Goal: Obtain resource: Obtain resource

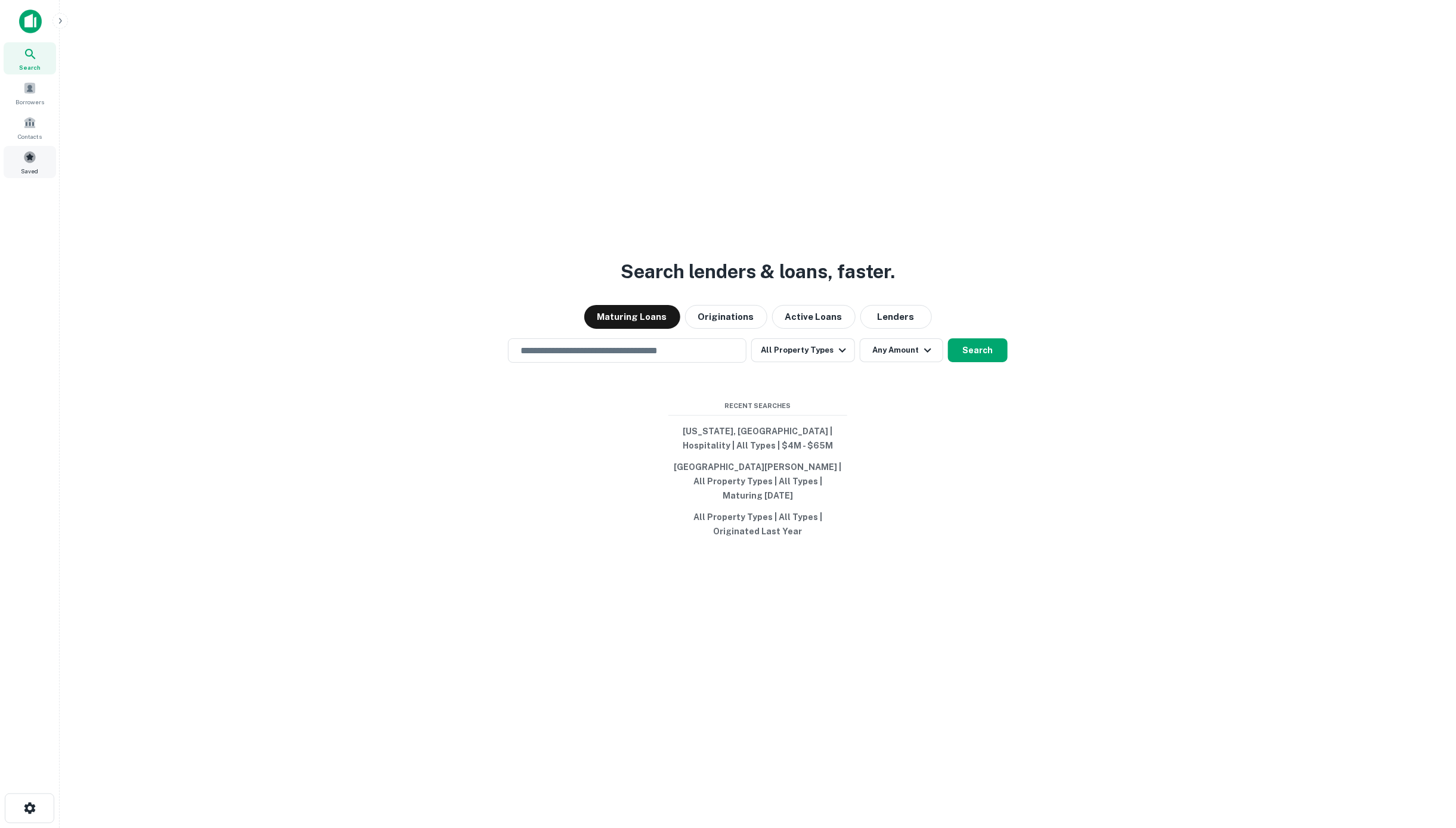
click at [28, 157] on span at bounding box center [30, 157] width 13 height 13
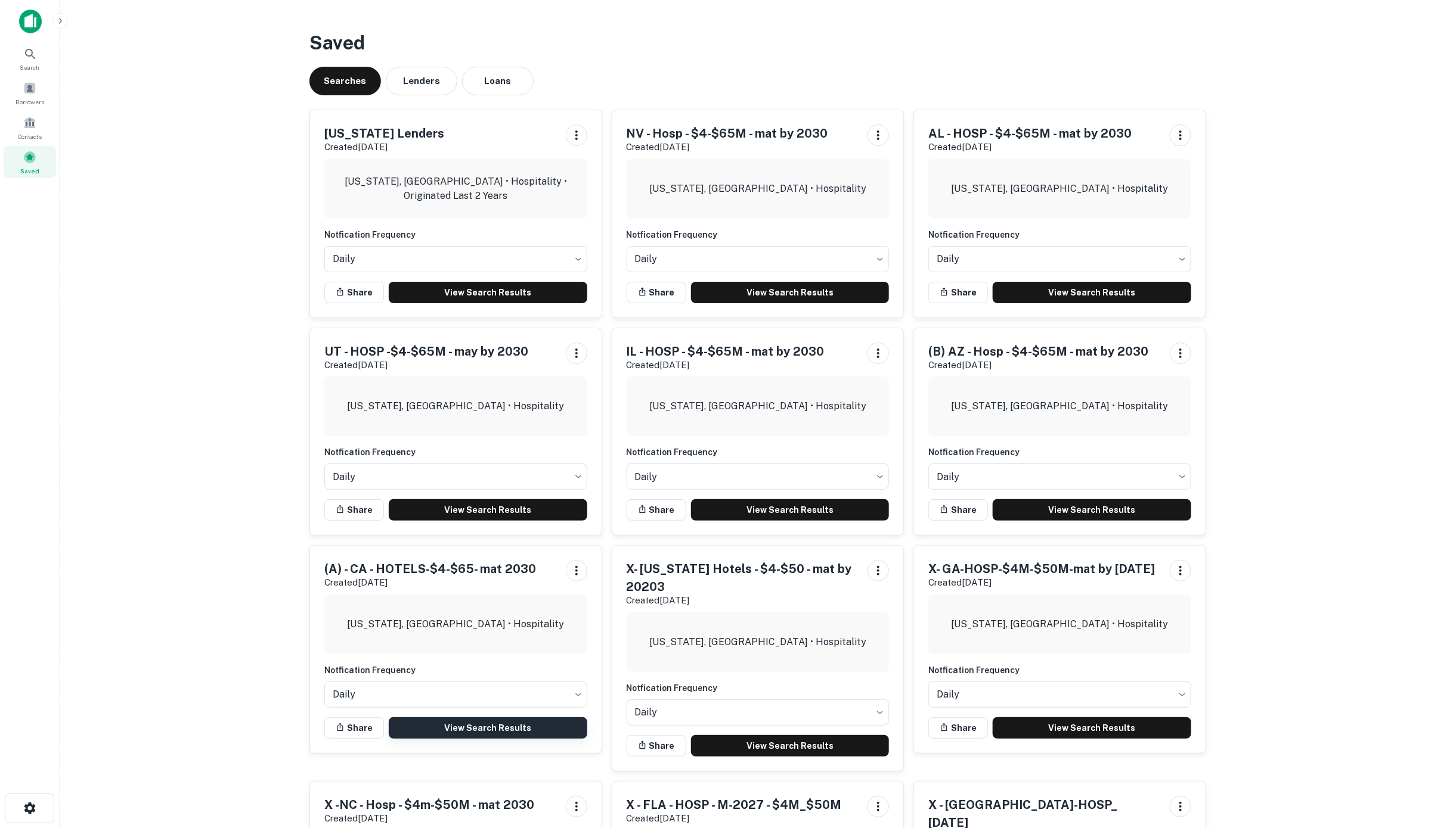
click at [472, 721] on link "View Search Results" at bounding box center [488, 729] width 198 height 22
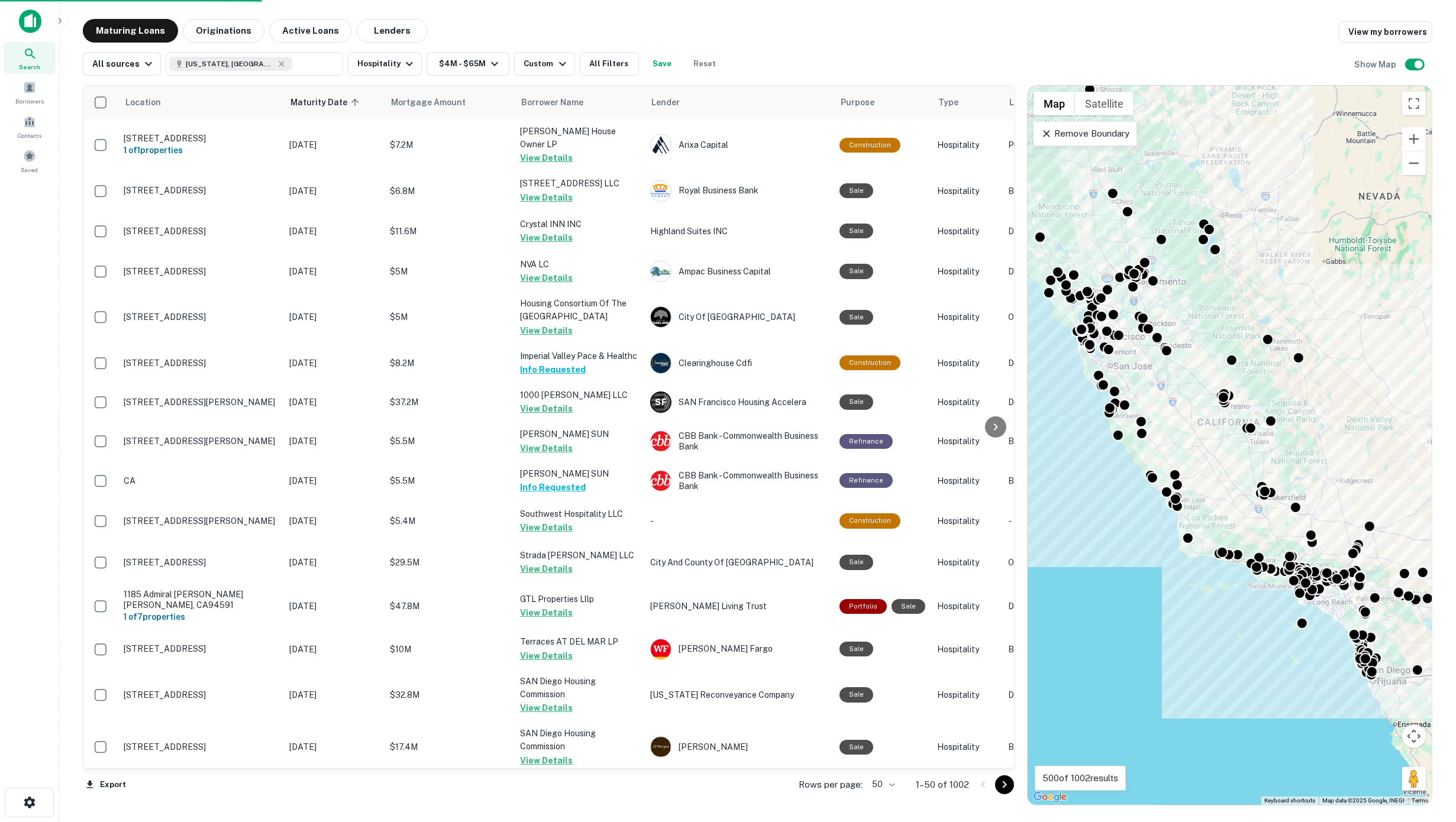
click at [891, 784] on body "Search Borrowers Contacts Saved Maturing Loans Originations Active Loans Lender…" at bounding box center [728, 411] width 1456 height 822
click at [886, 792] on li "100" at bounding box center [883, 798] width 34 height 22
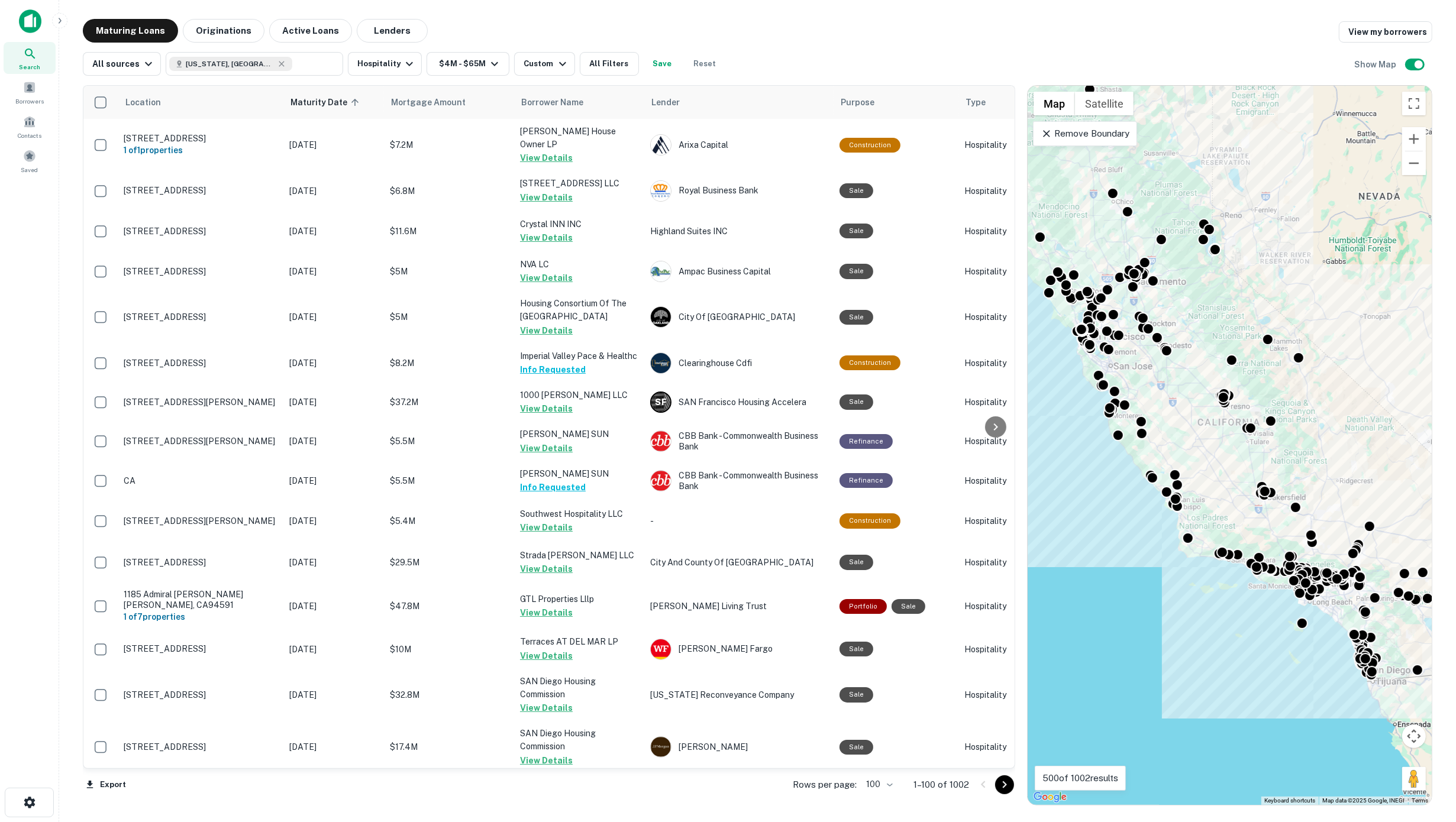
click at [1004, 781] on icon "Go to next page" at bounding box center [1004, 785] width 15 height 15
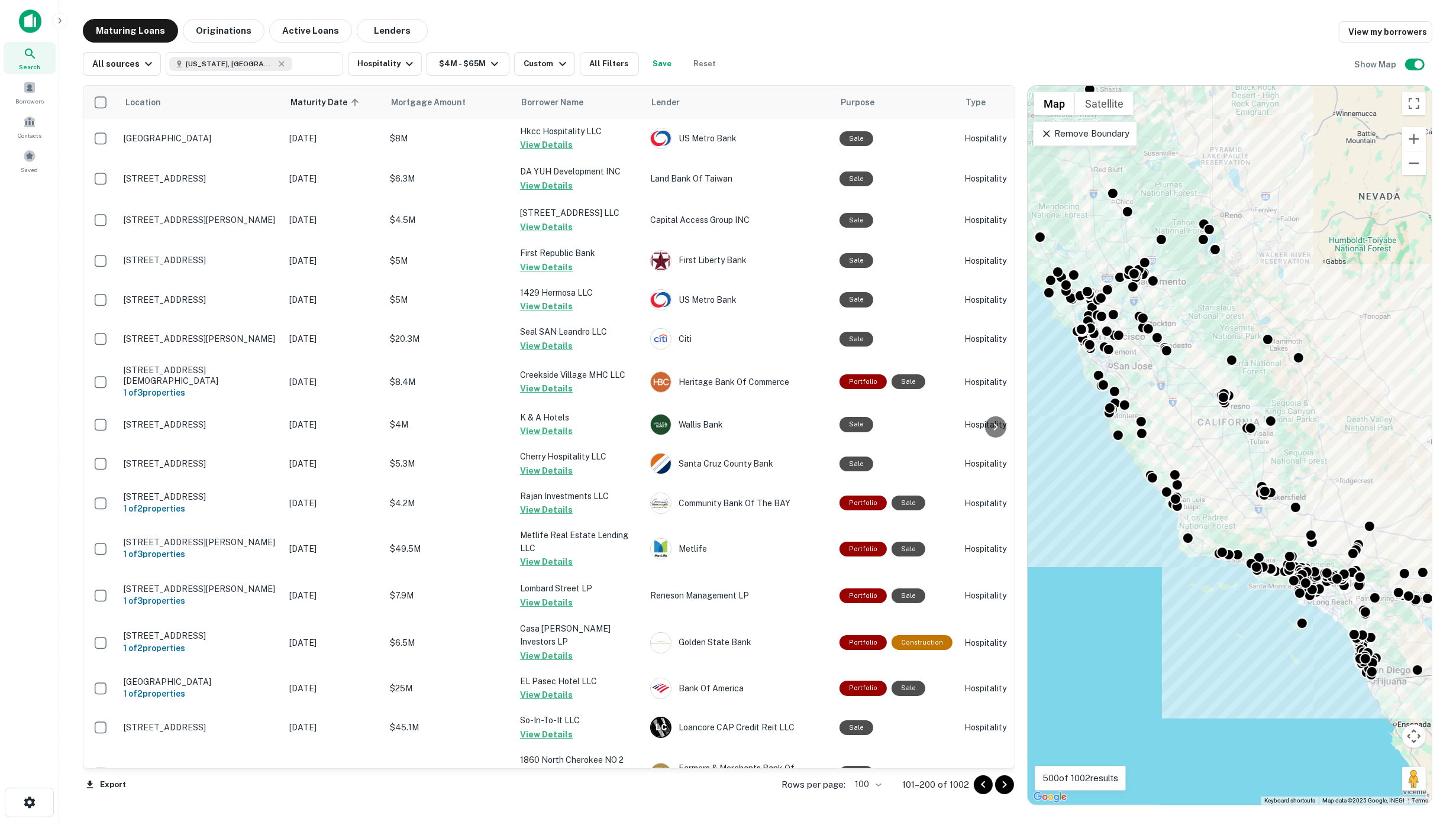
click at [1006, 782] on icon "Go to next page" at bounding box center [1004, 785] width 15 height 15
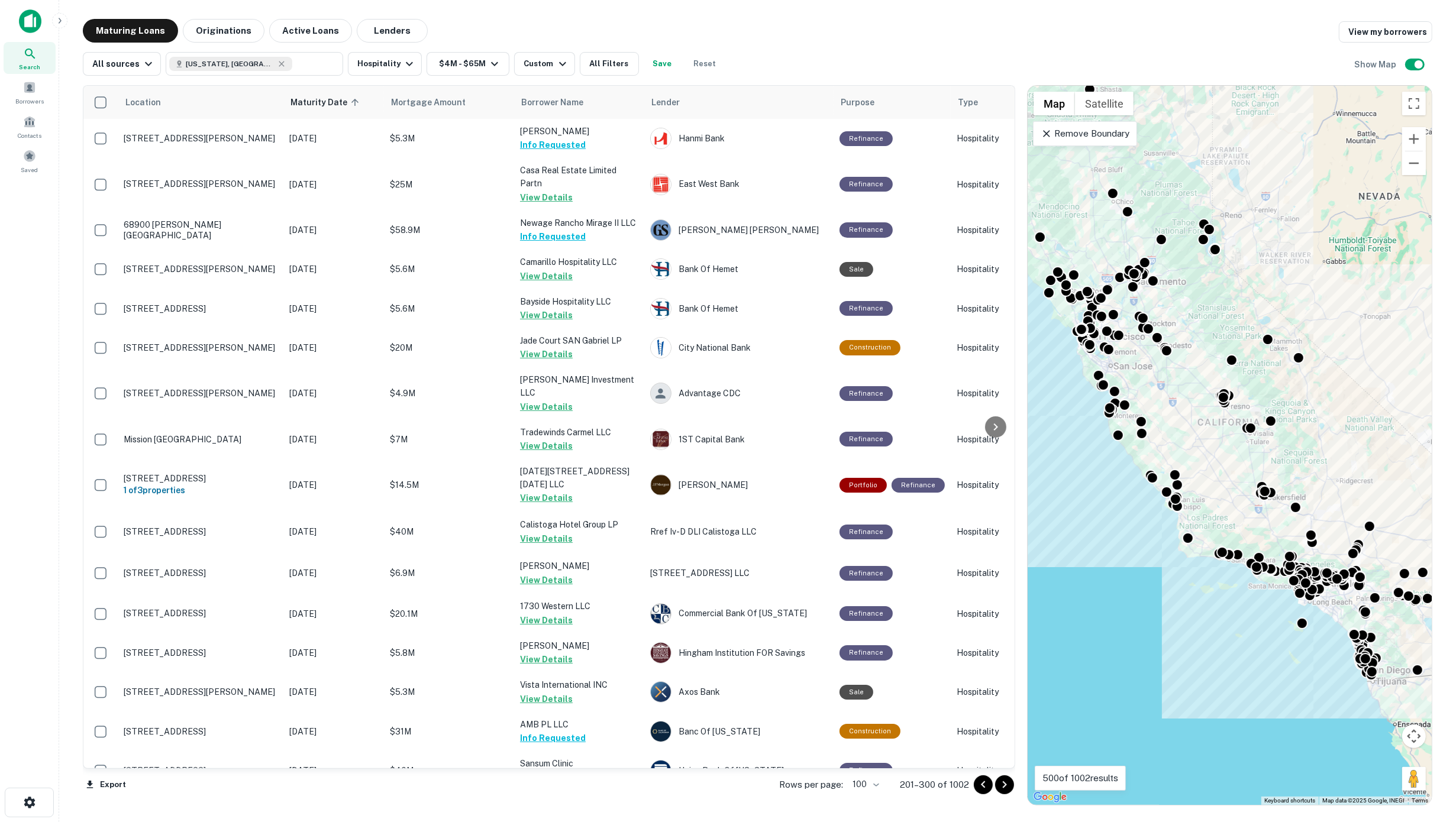
click at [1006, 782] on icon "Go to next page" at bounding box center [1004, 785] width 15 height 15
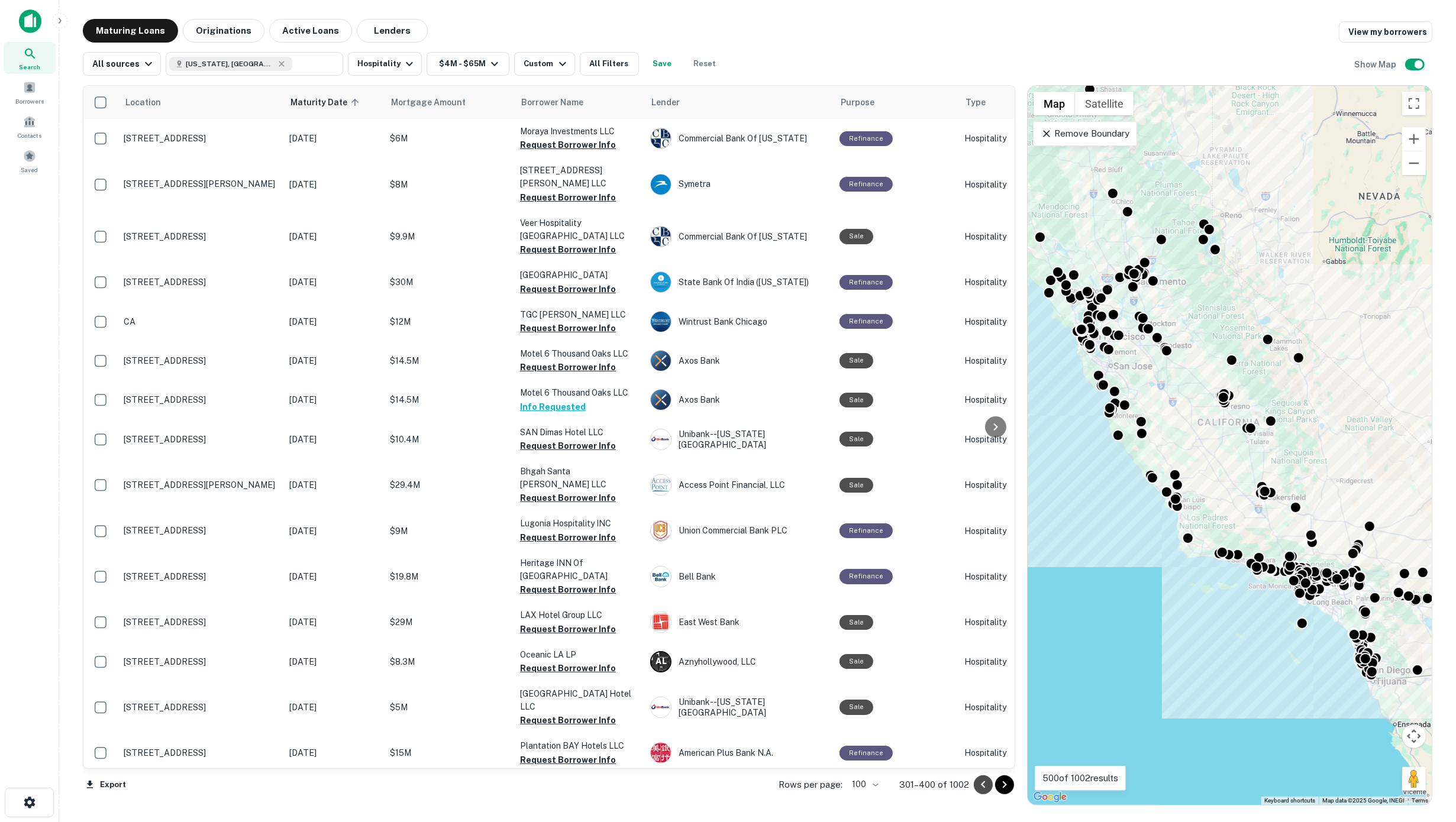
click at [984, 782] on icon "Go to previous page" at bounding box center [983, 784] width 4 height 7
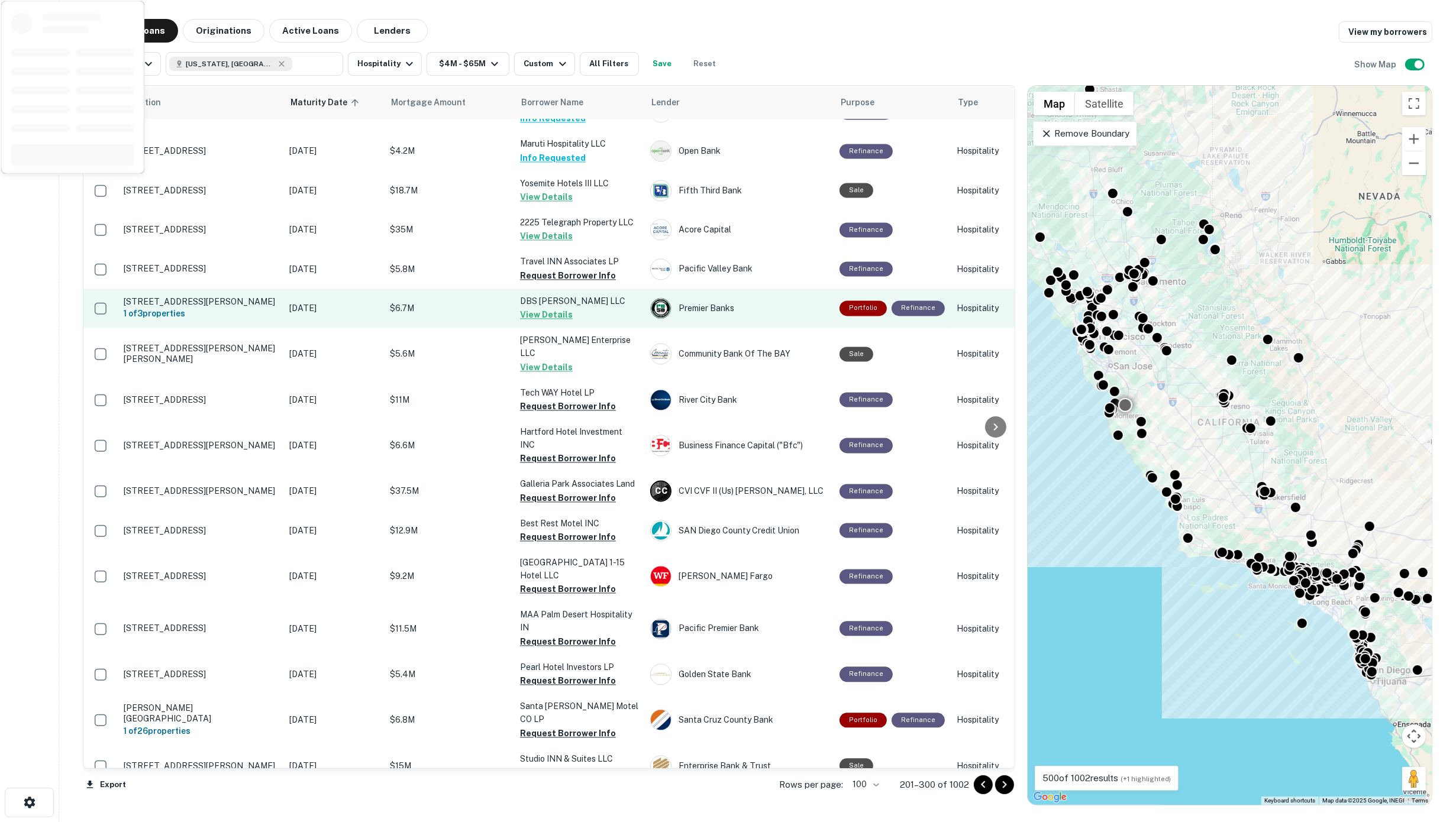
scroll to position [3077, 0]
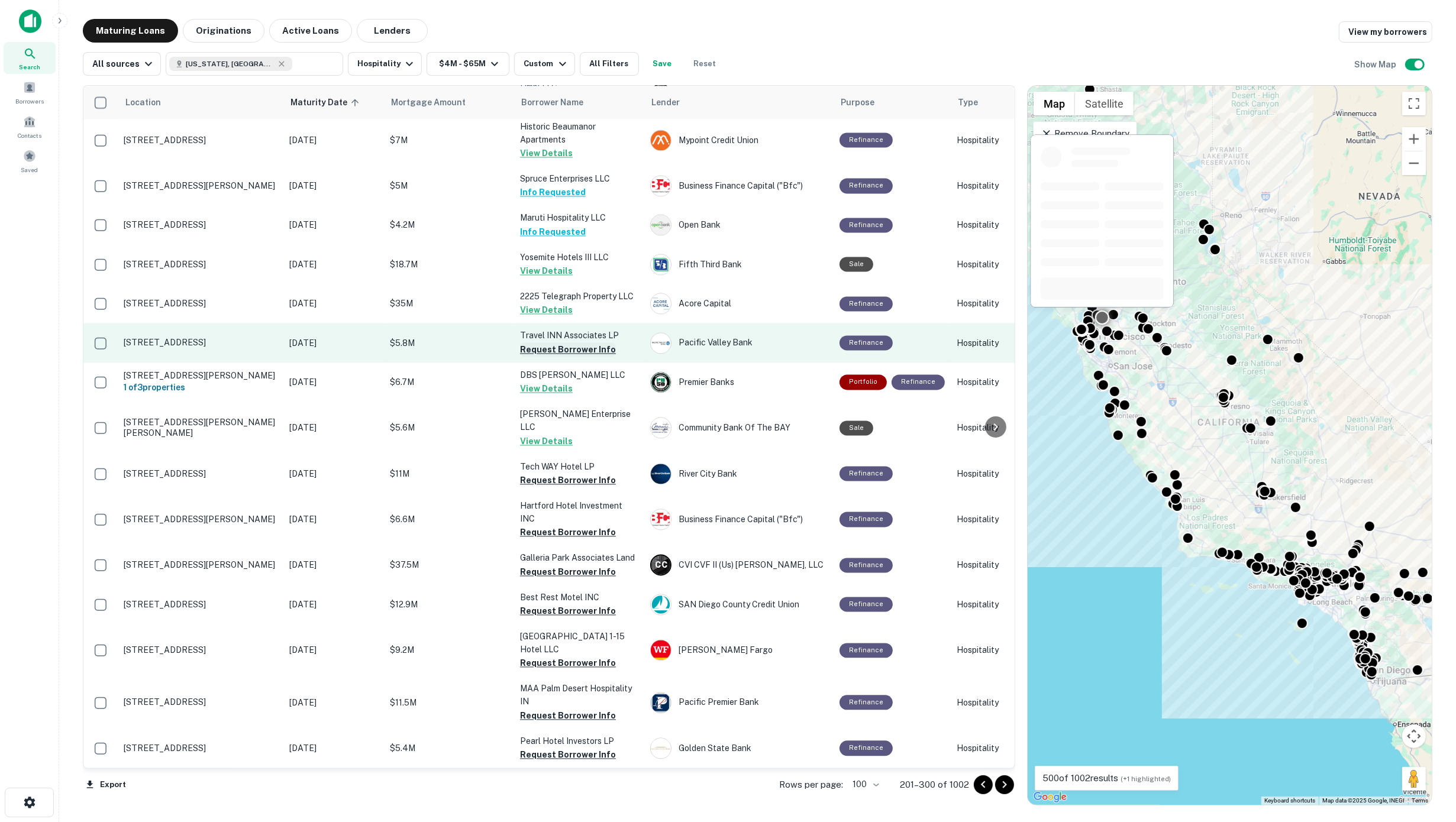
click at [539, 342] on button "Request Borrower Info" at bounding box center [568, 349] width 96 height 15
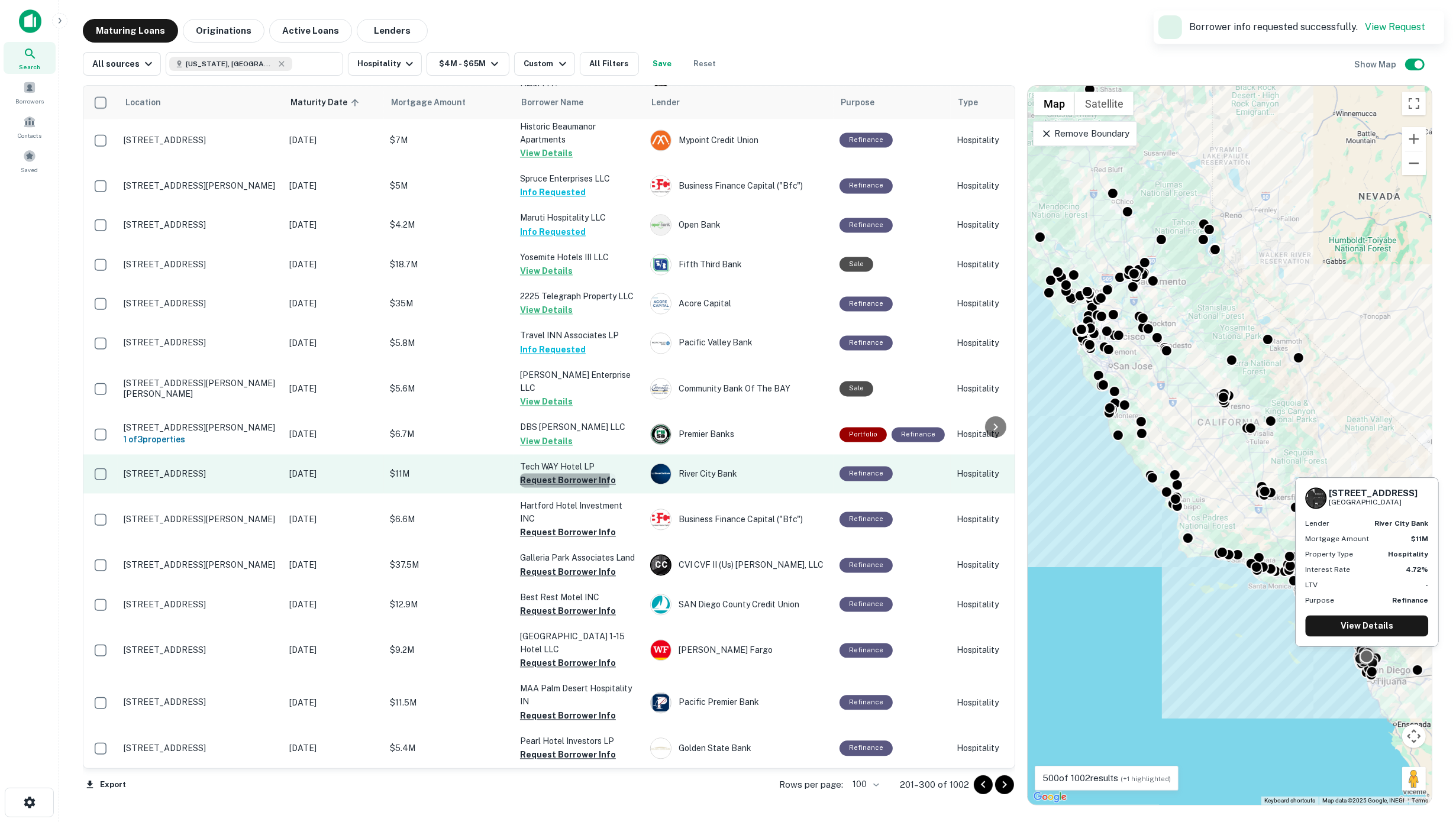
click at [550, 473] on button "Request Borrower Info" at bounding box center [568, 480] width 96 height 15
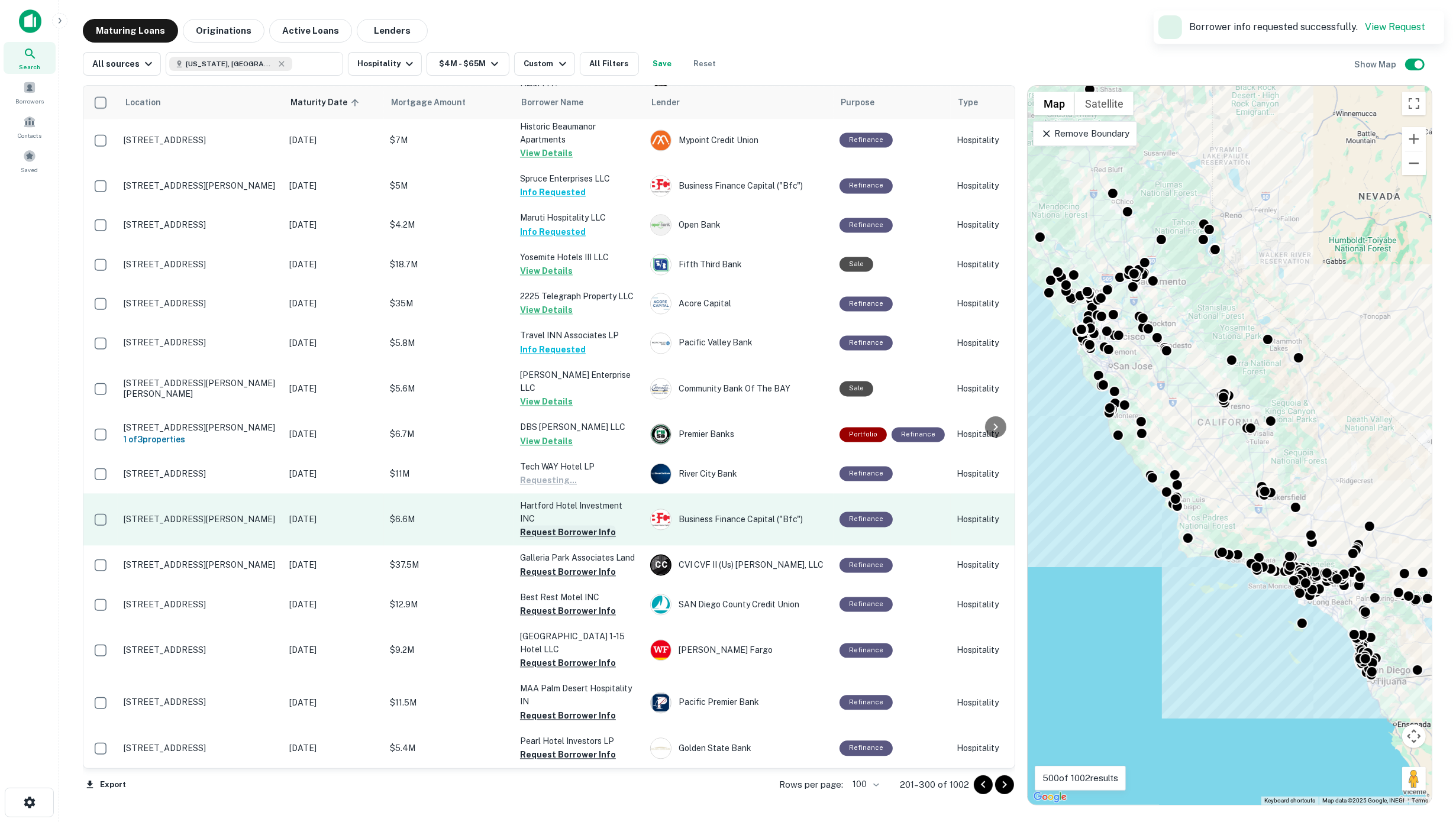
click at [559, 525] on button "Request Borrower Info" at bounding box center [568, 532] width 96 height 15
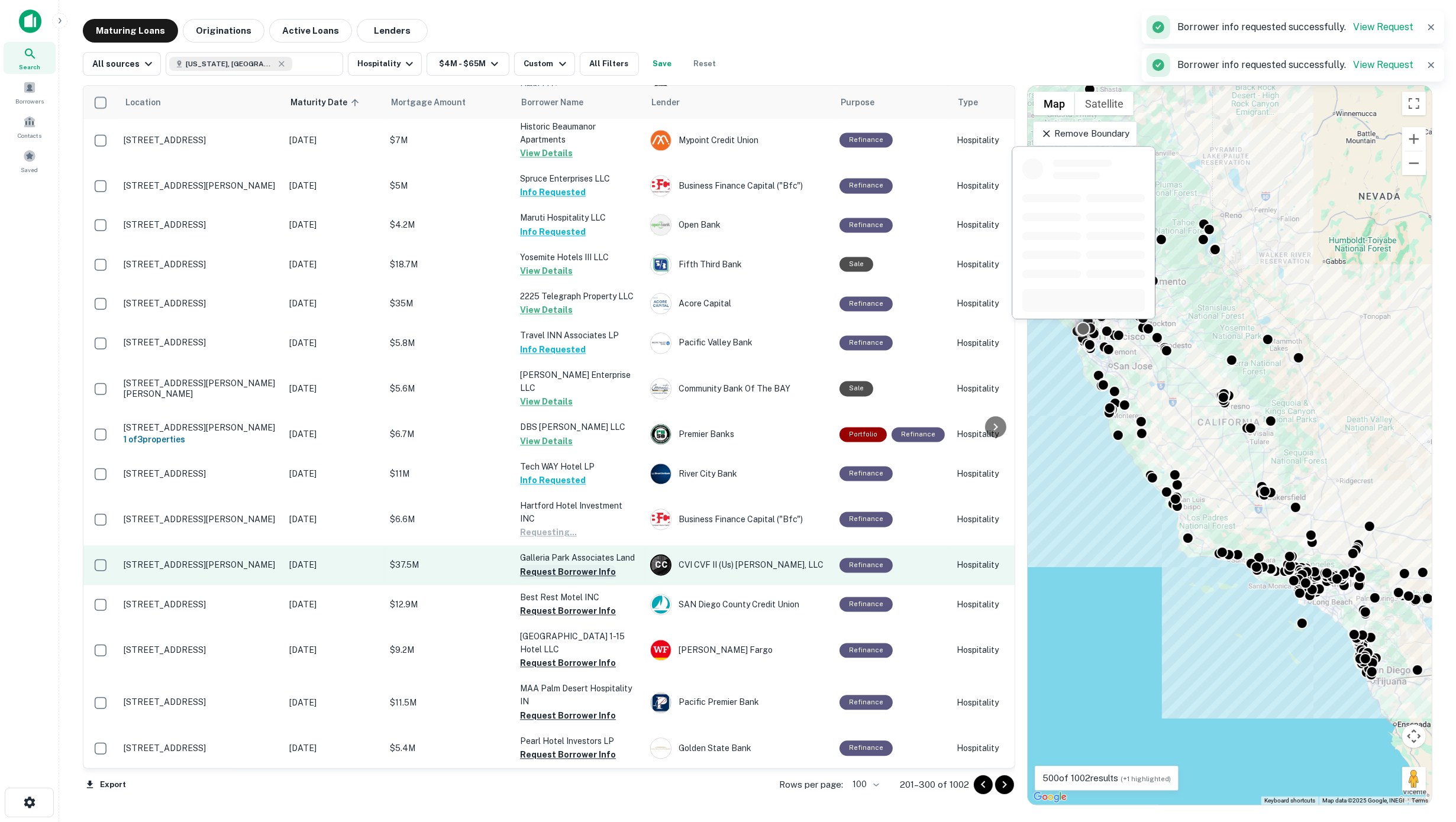
click at [563, 565] on button "Request Borrower Info" at bounding box center [568, 572] width 96 height 15
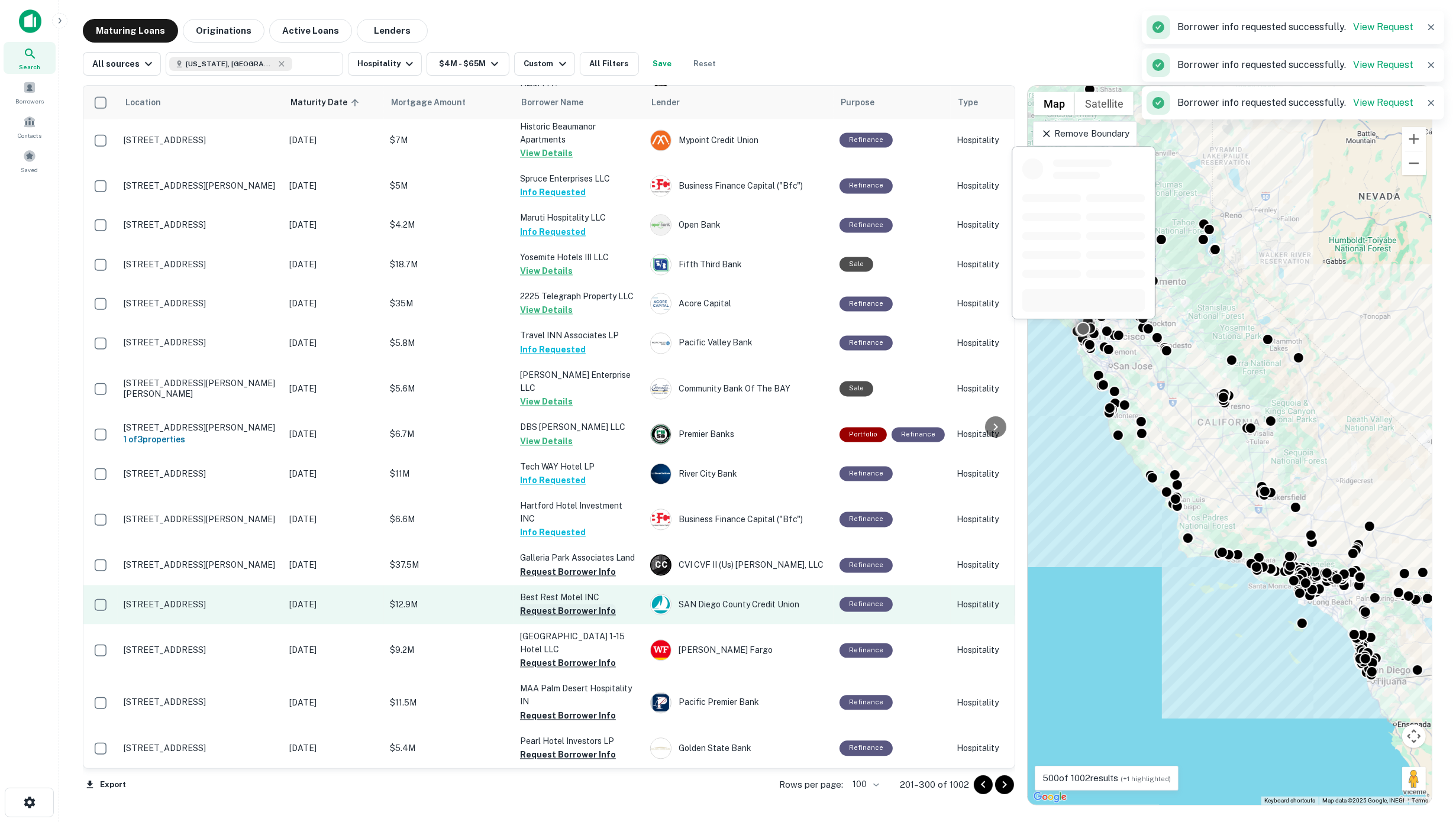
click at [570, 604] on button "Request Borrower Info" at bounding box center [568, 611] width 96 height 15
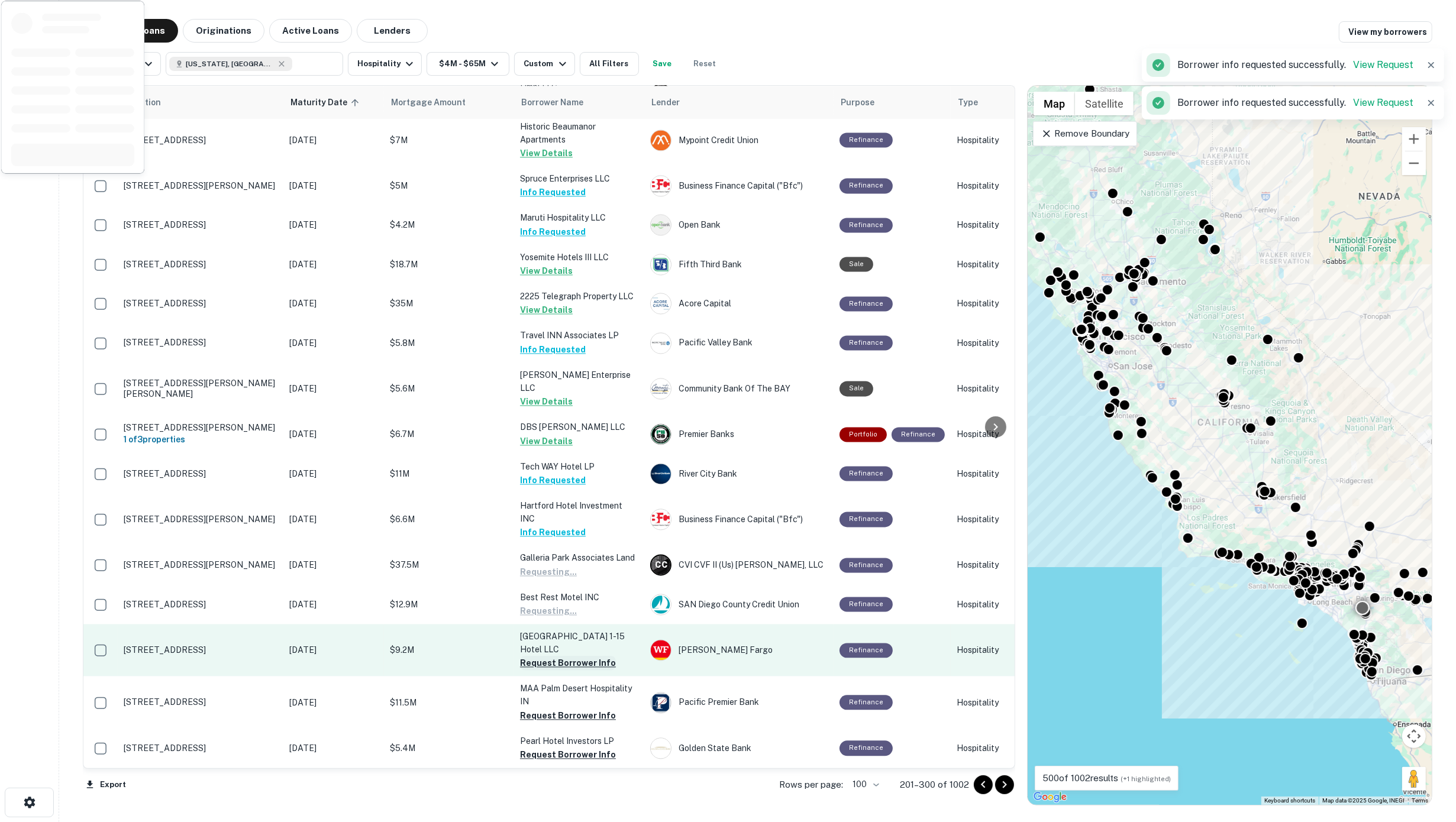
click at [572, 656] on button "Request Borrower Info" at bounding box center [568, 663] width 96 height 15
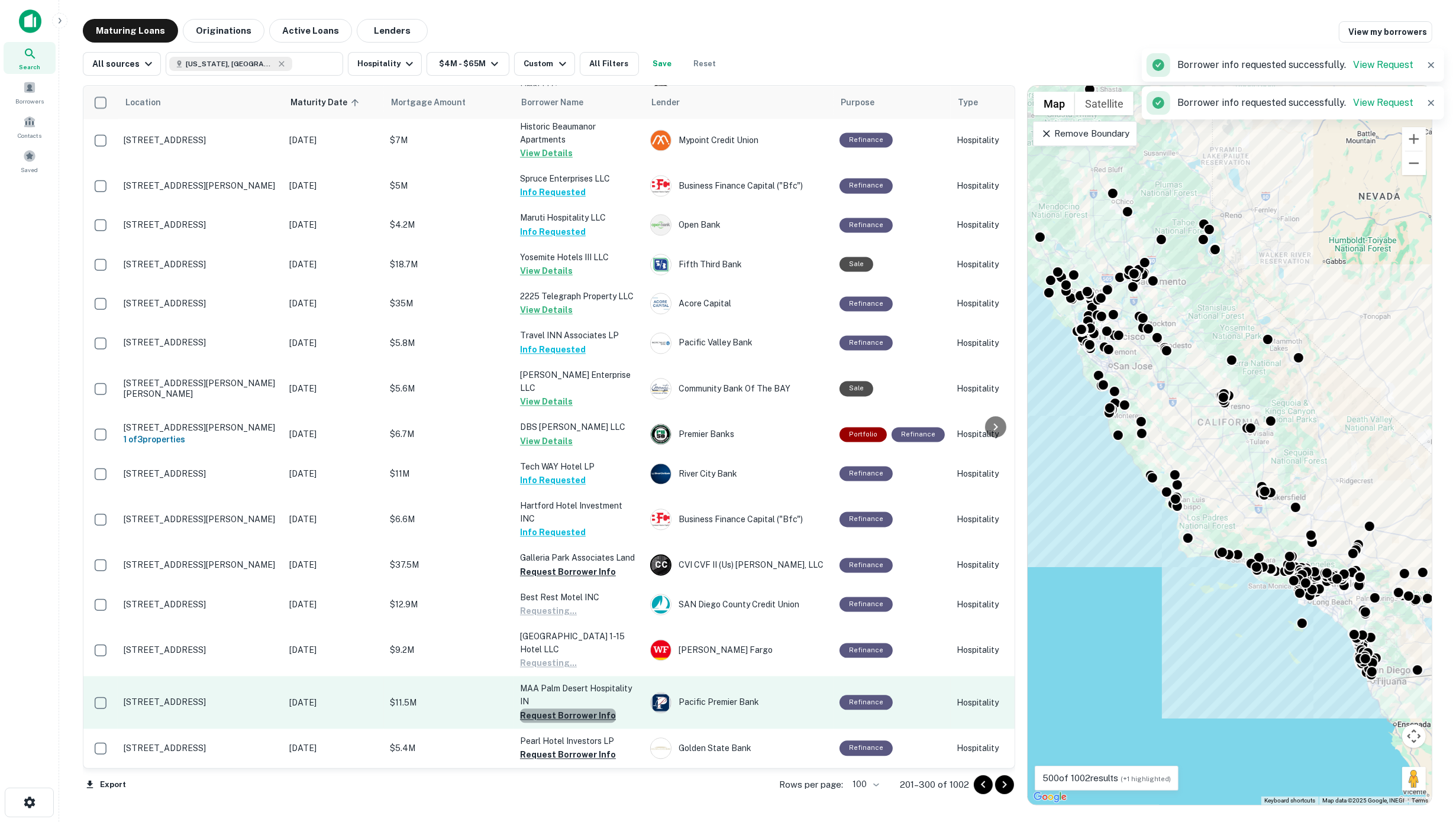
click at [569, 709] on button "Request Borrower Info" at bounding box center [568, 715] width 96 height 15
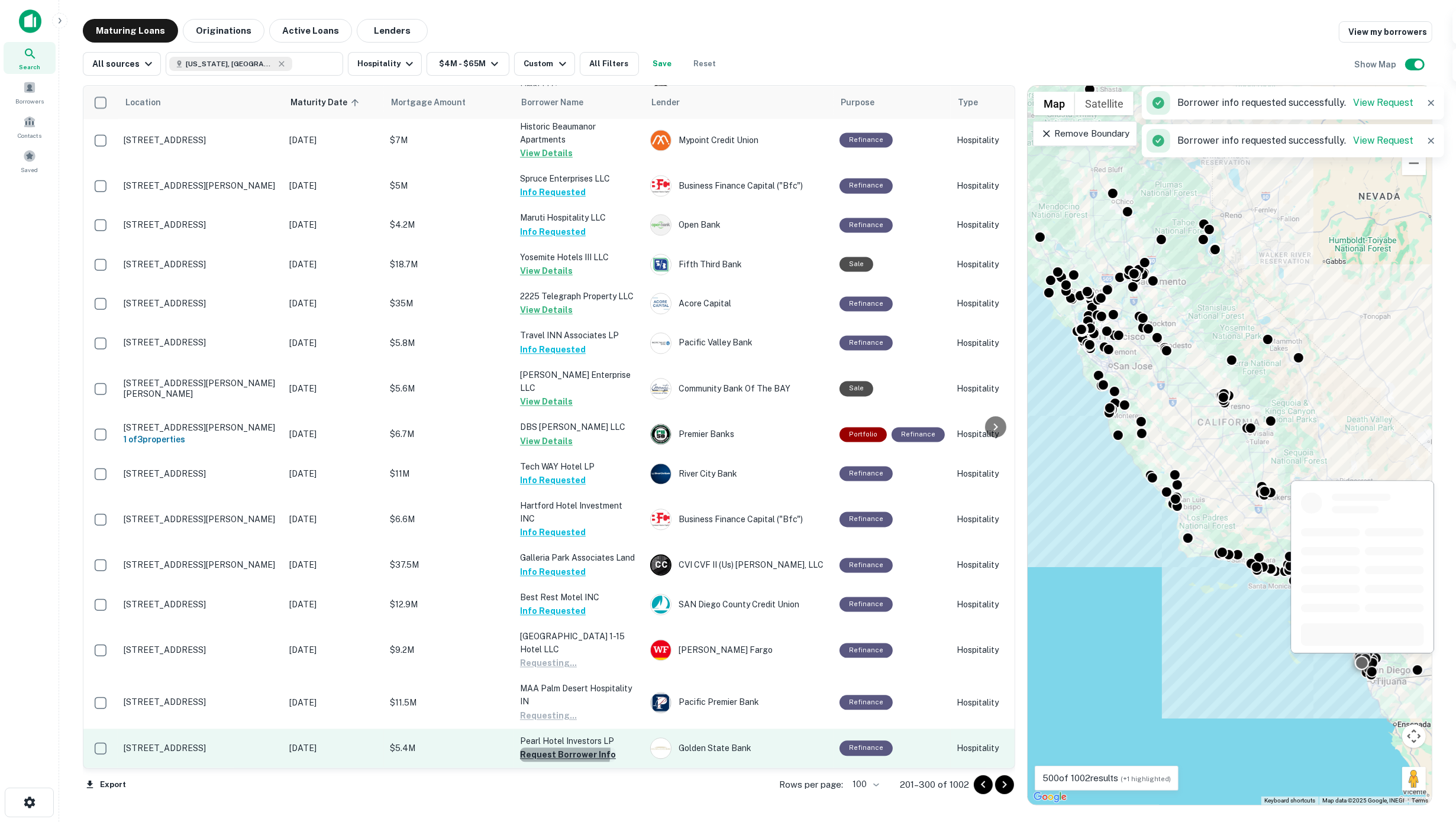
click at [559, 748] on button "Request Borrower Info" at bounding box center [568, 755] width 96 height 15
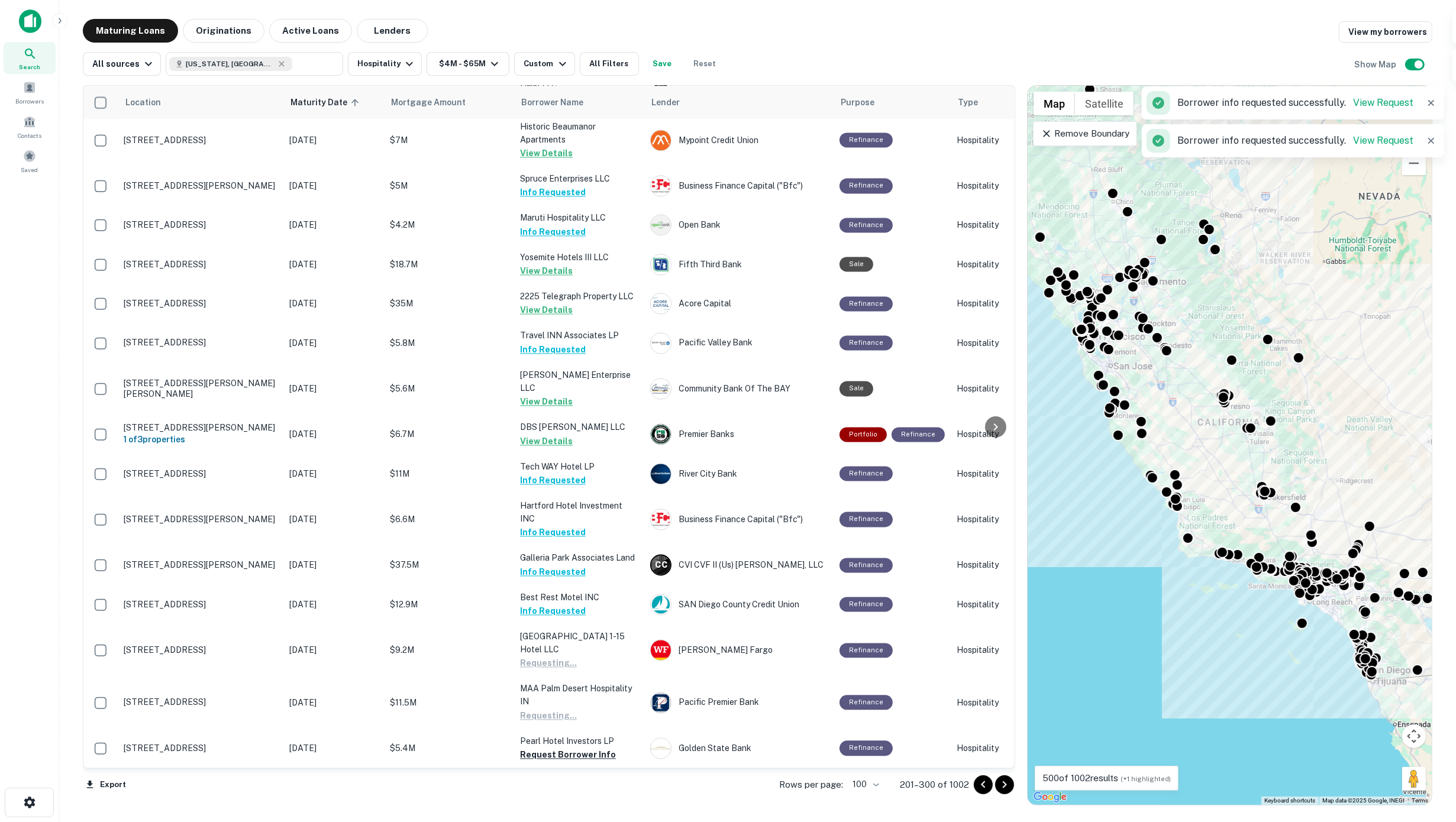
drag, startPoint x: 557, startPoint y: 624, endPoint x: 557, endPoint y: 630, distance: 6.0
click at [557, 800] on button "Request Borrower Info" at bounding box center [568, 807] width 96 height 15
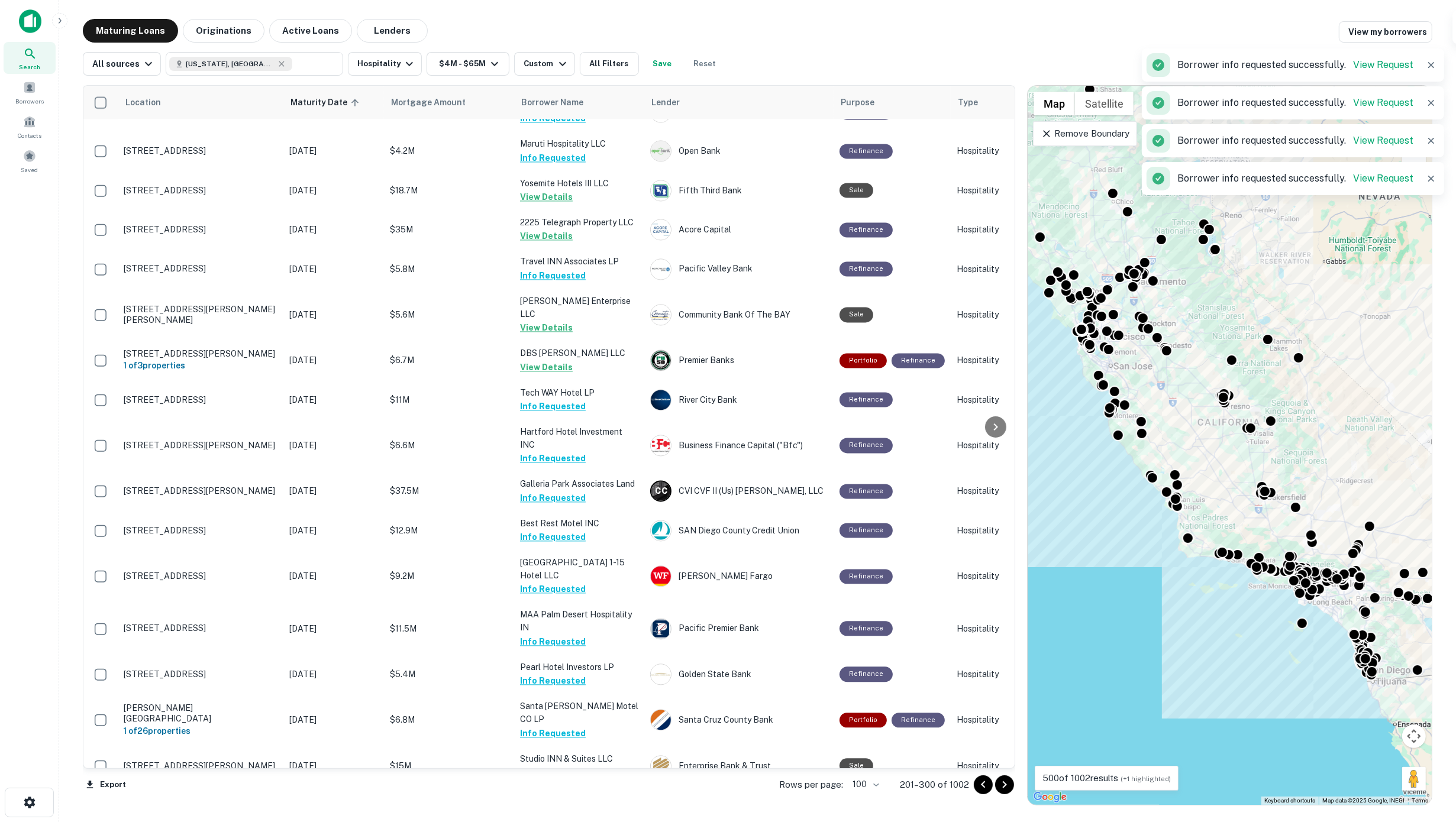
scroll to position [3224, 0]
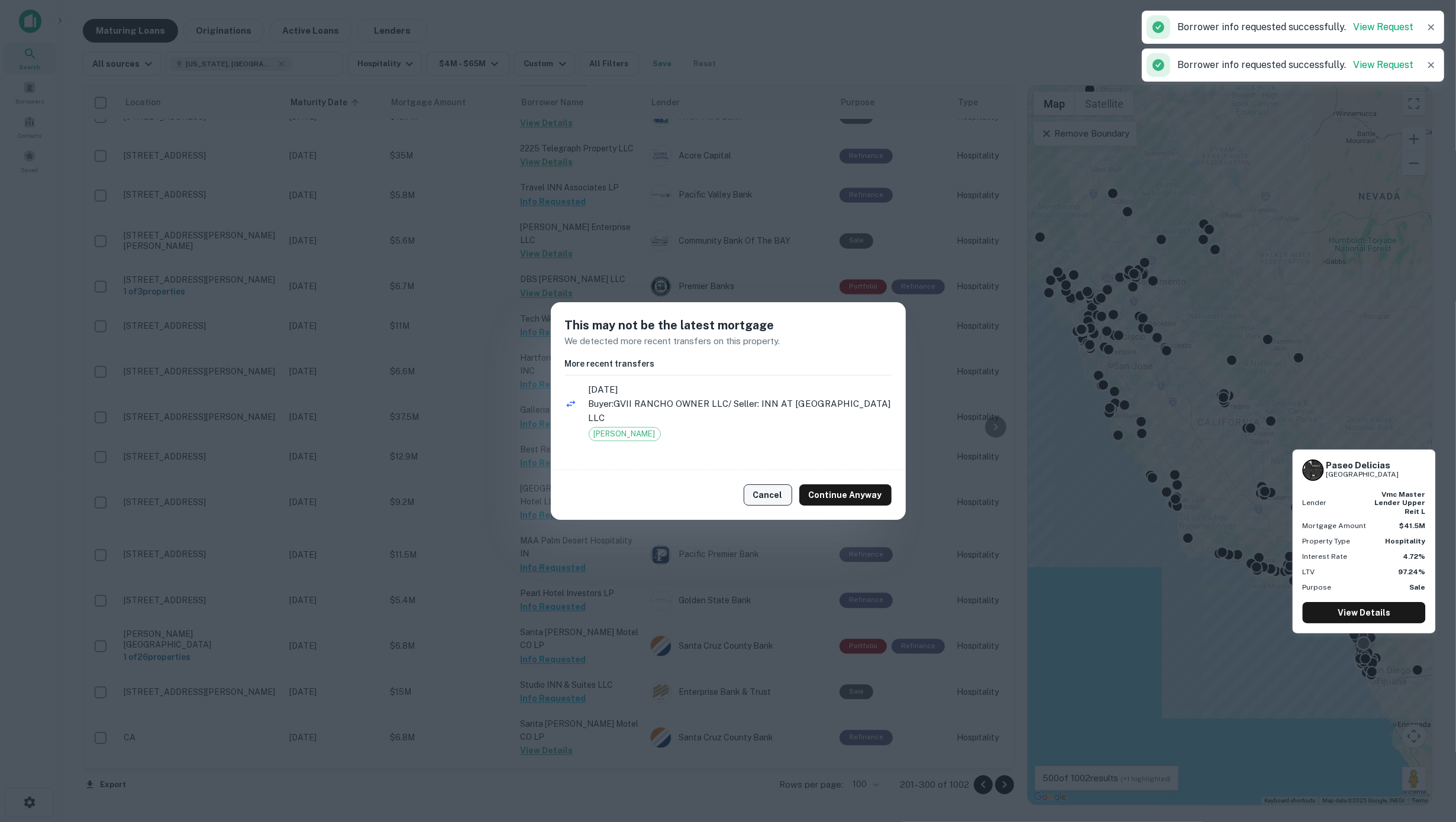
click at [781, 493] on button "Cancel" at bounding box center [769, 496] width 49 height 22
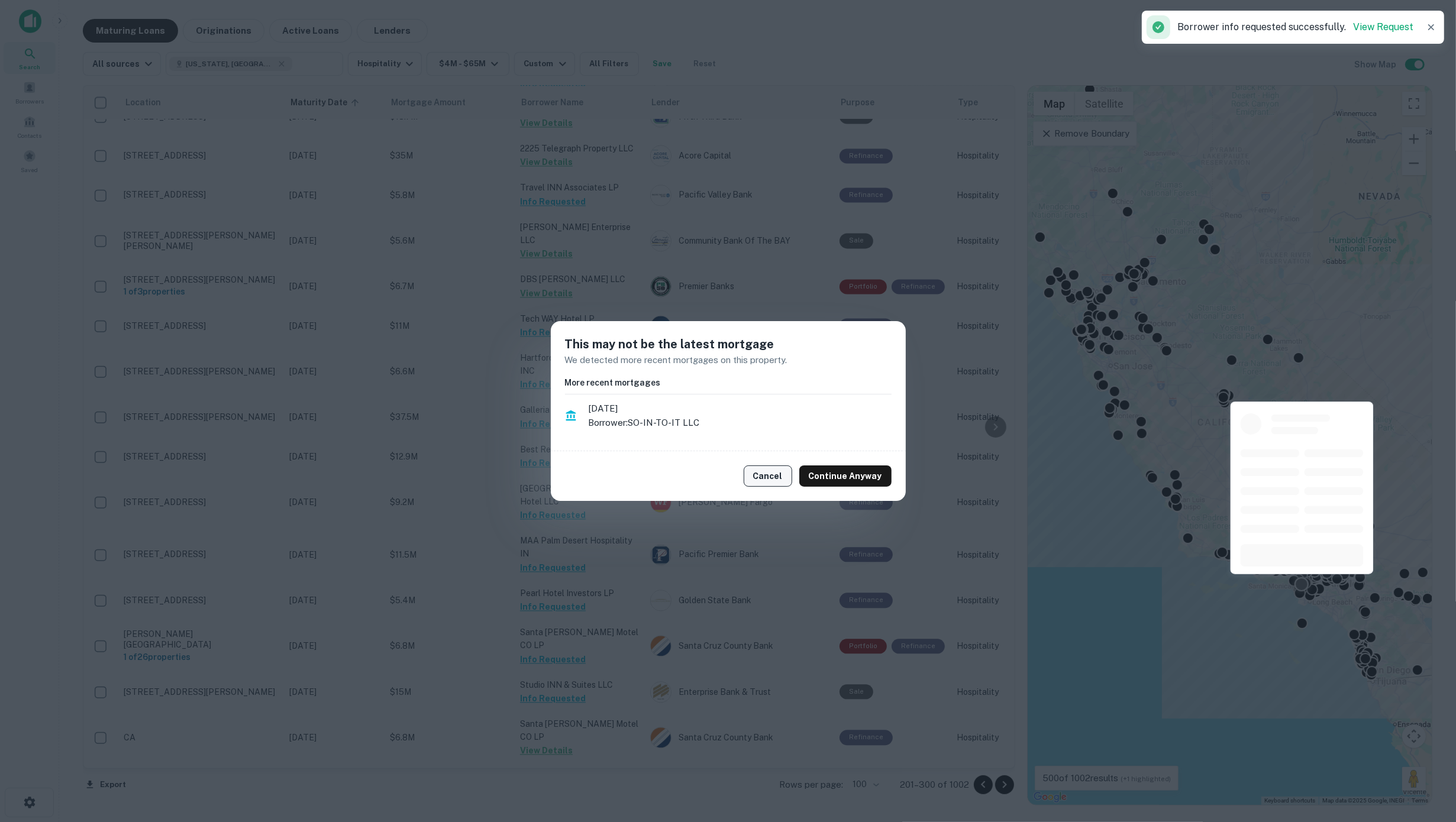
click at [786, 469] on button "Cancel" at bounding box center [769, 476] width 49 height 22
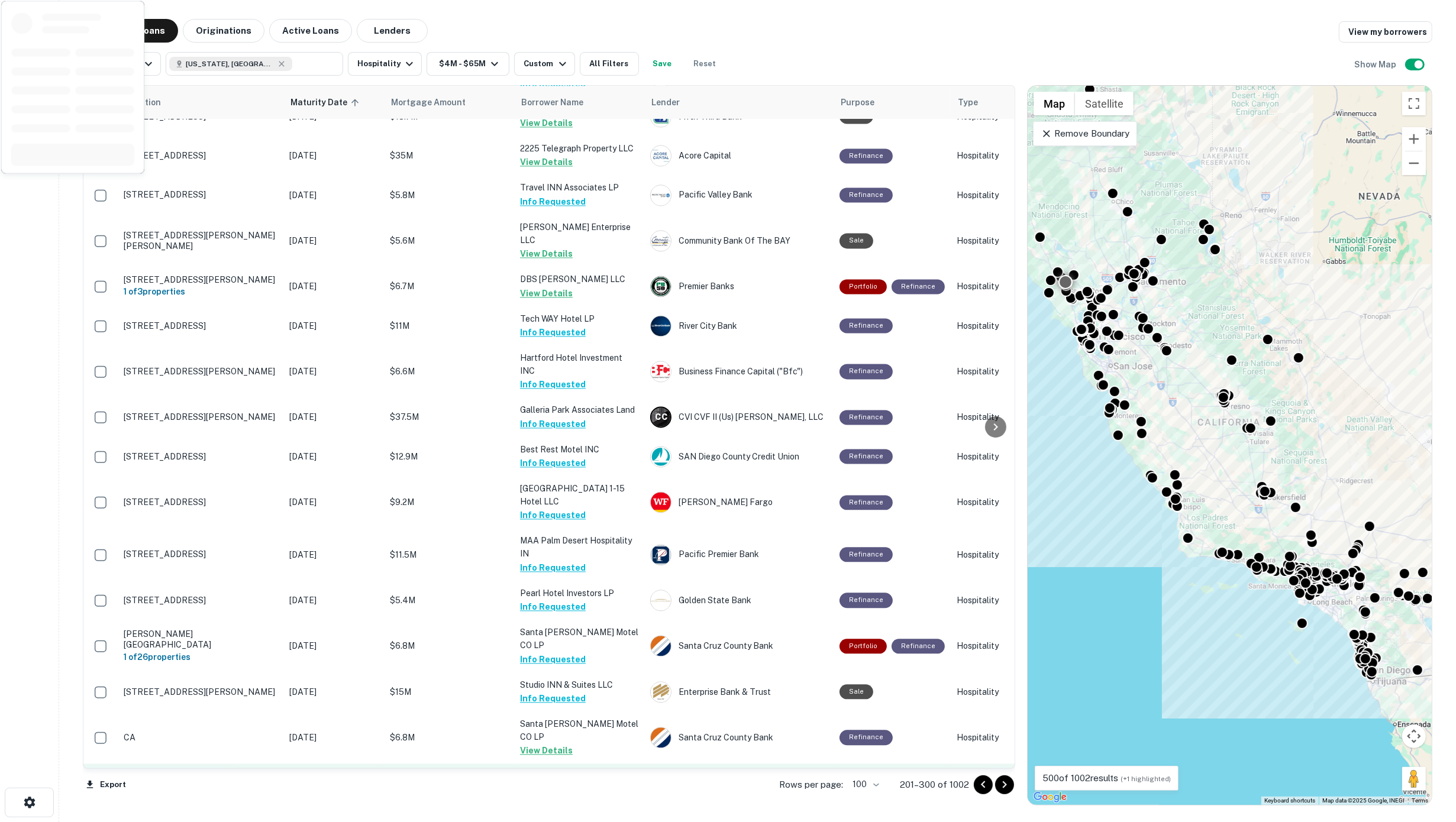
scroll to position [3372, 0]
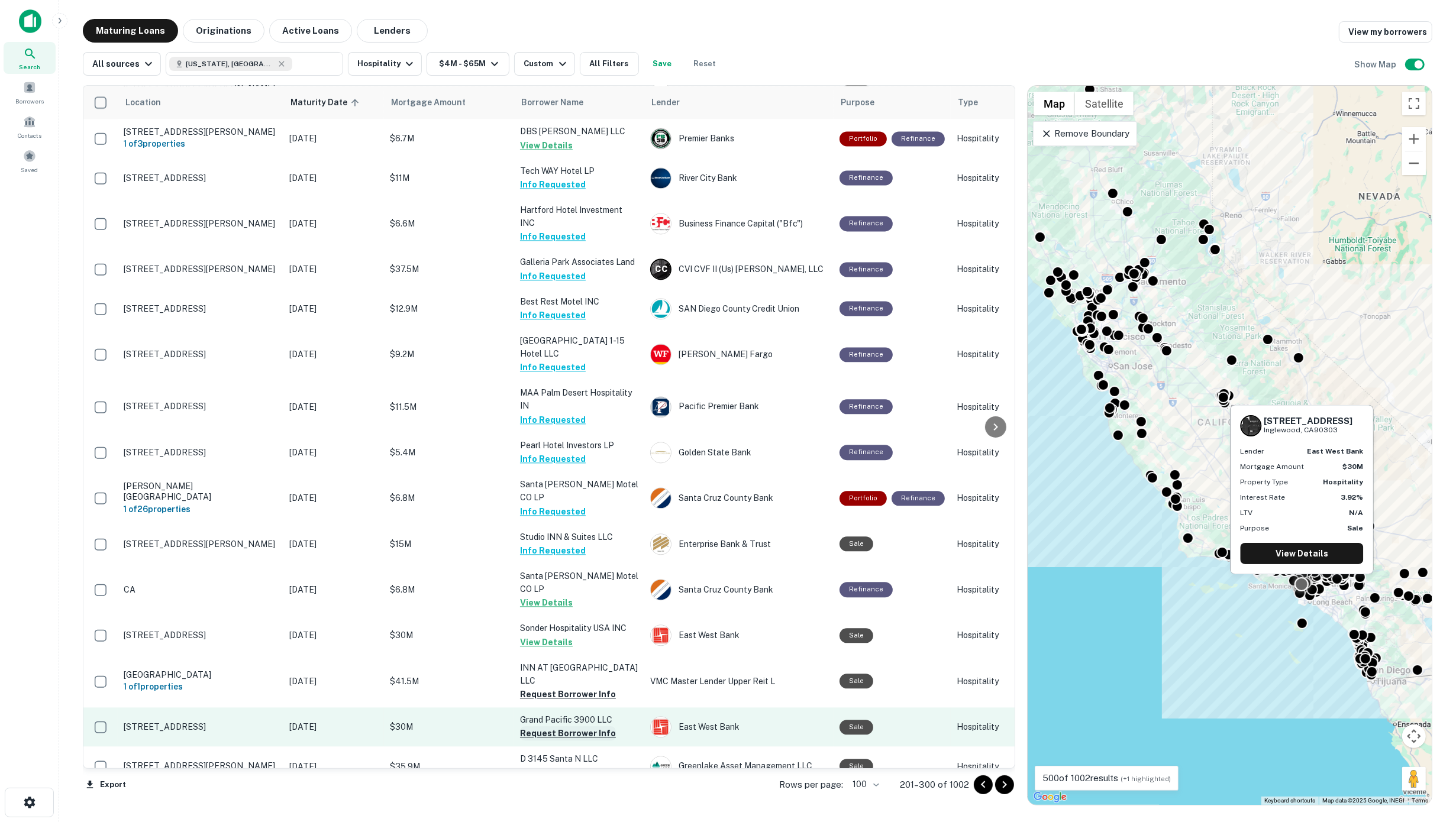
click at [569, 726] on button "Request Borrower Info" at bounding box center [568, 733] width 96 height 15
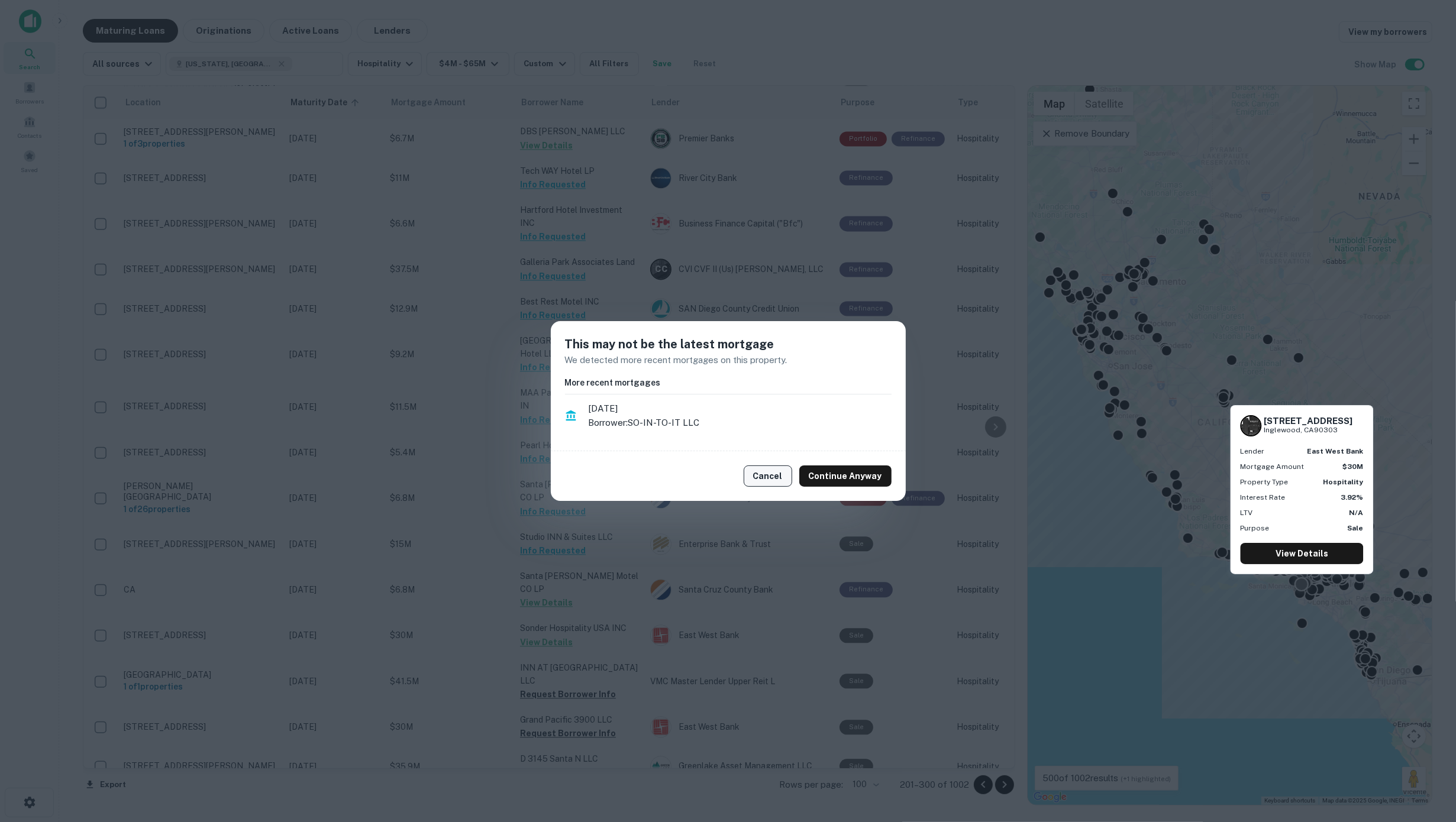
click at [772, 465] on button "Cancel" at bounding box center [769, 476] width 49 height 22
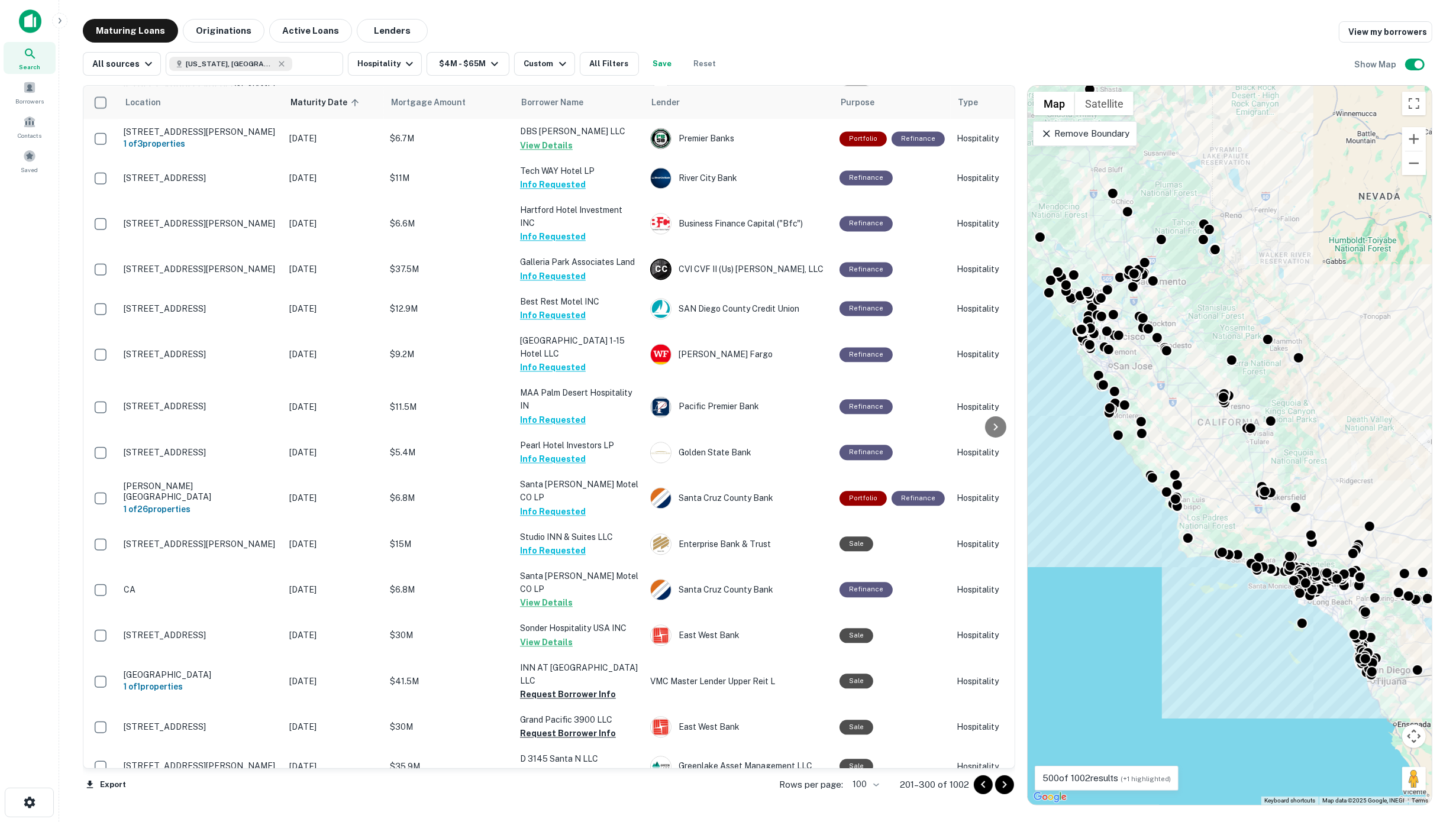
click at [558, 805] on button "Request Borrower Info" at bounding box center [568, 812] width 96 height 15
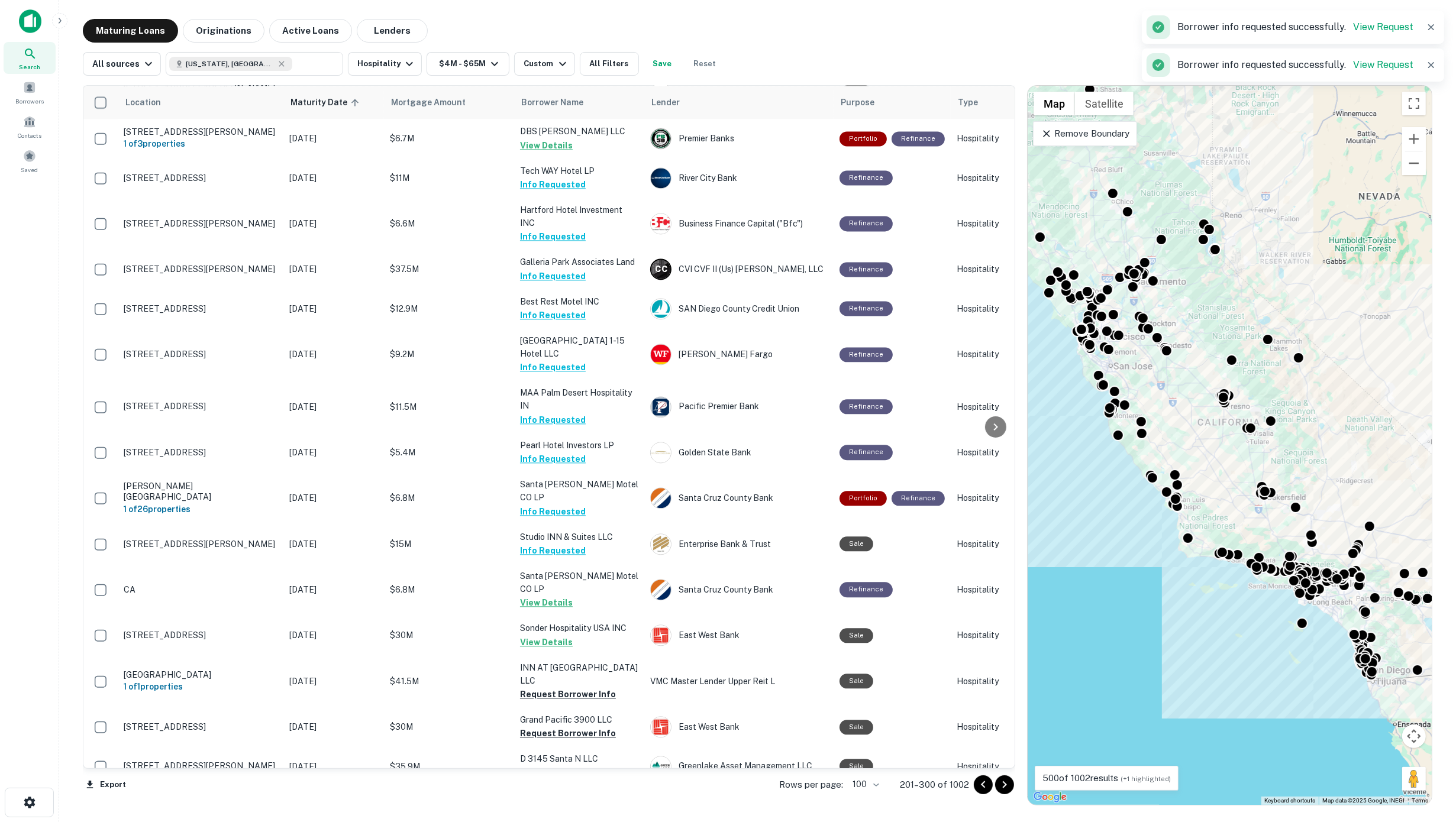
scroll to position [3445, 0]
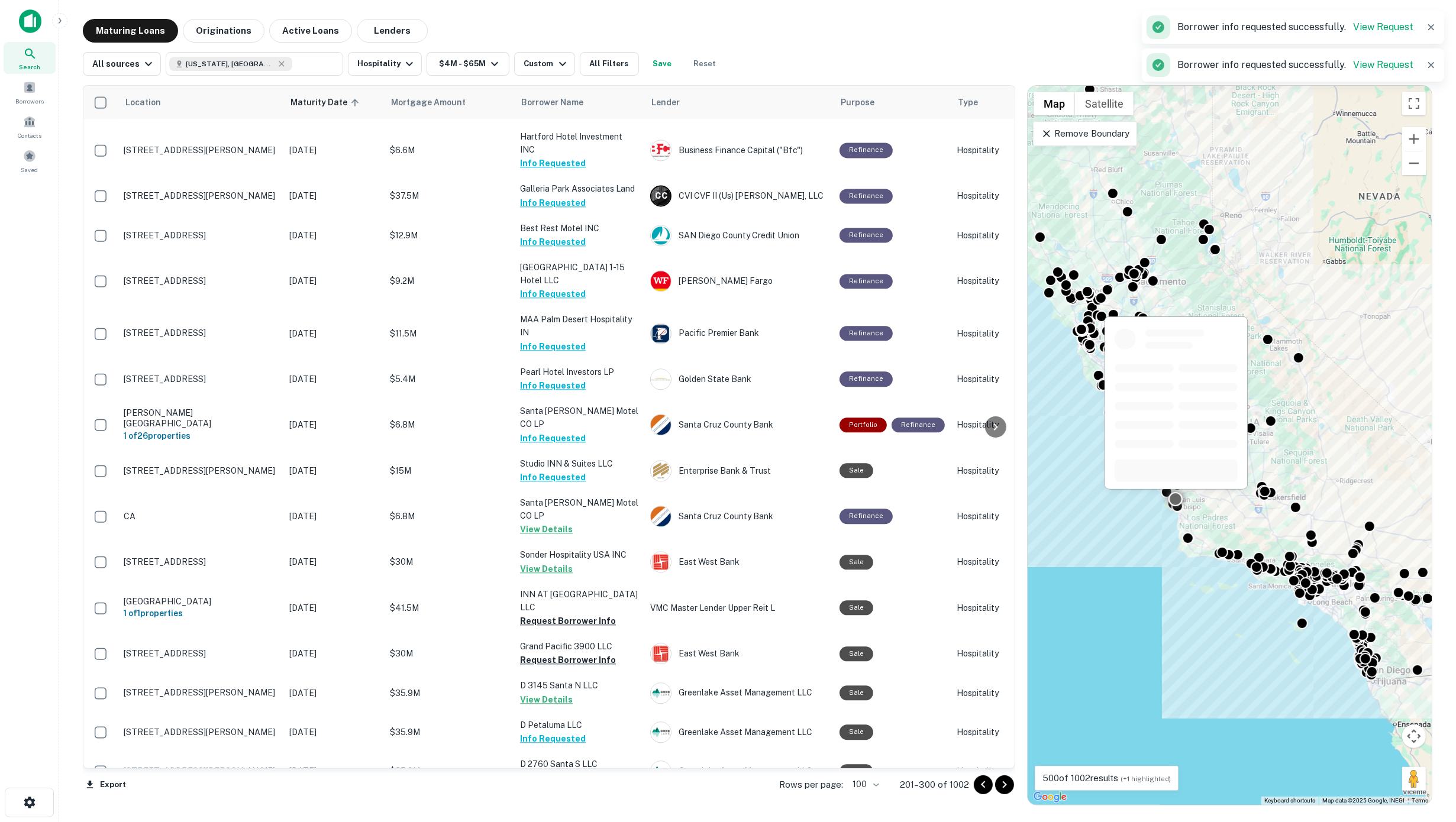
click at [551, 810] on button "Request Borrower Info" at bounding box center [568, 817] width 96 height 15
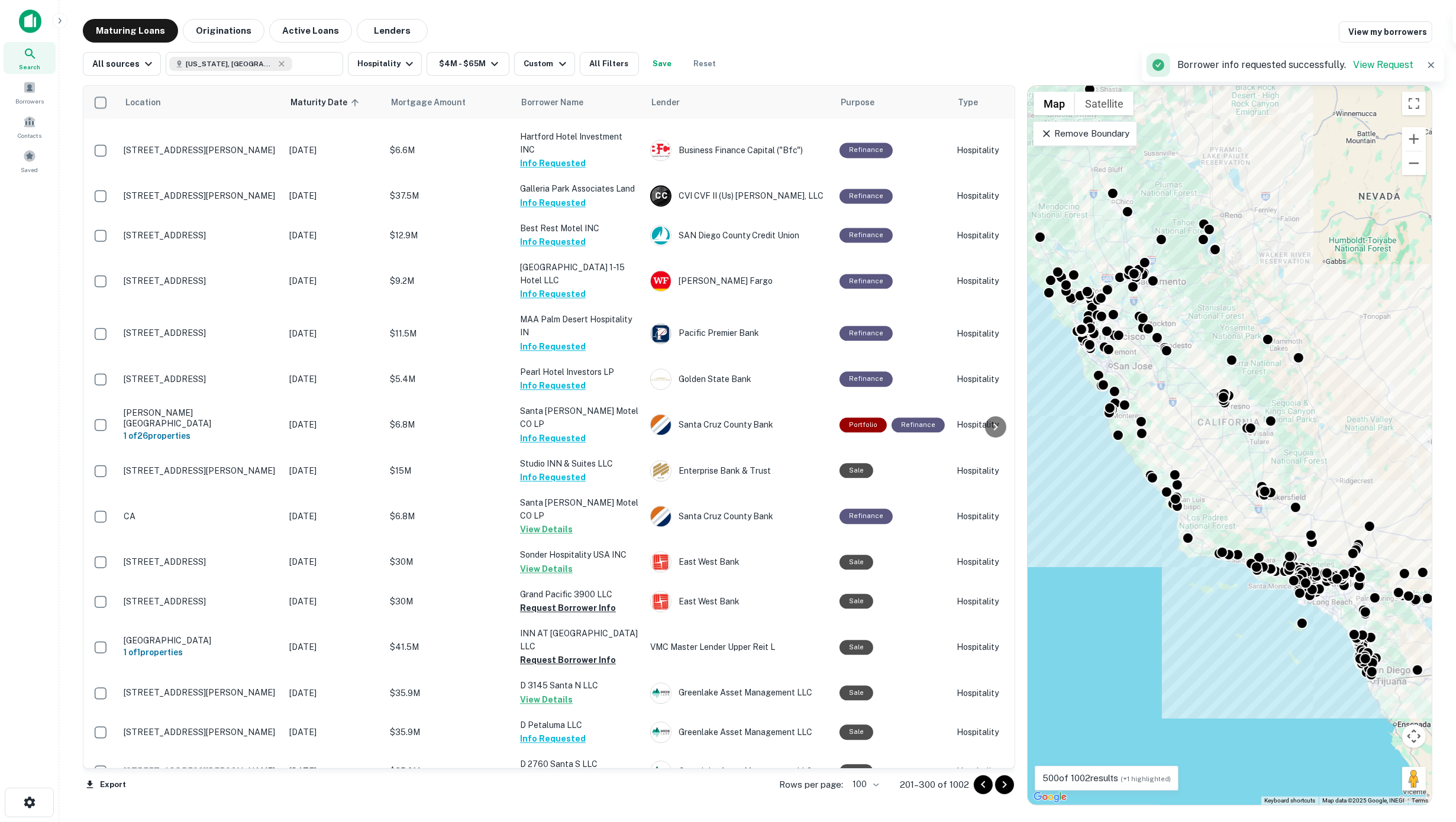
click at [1006, 780] on icon "Go to next page" at bounding box center [1004, 785] width 15 height 15
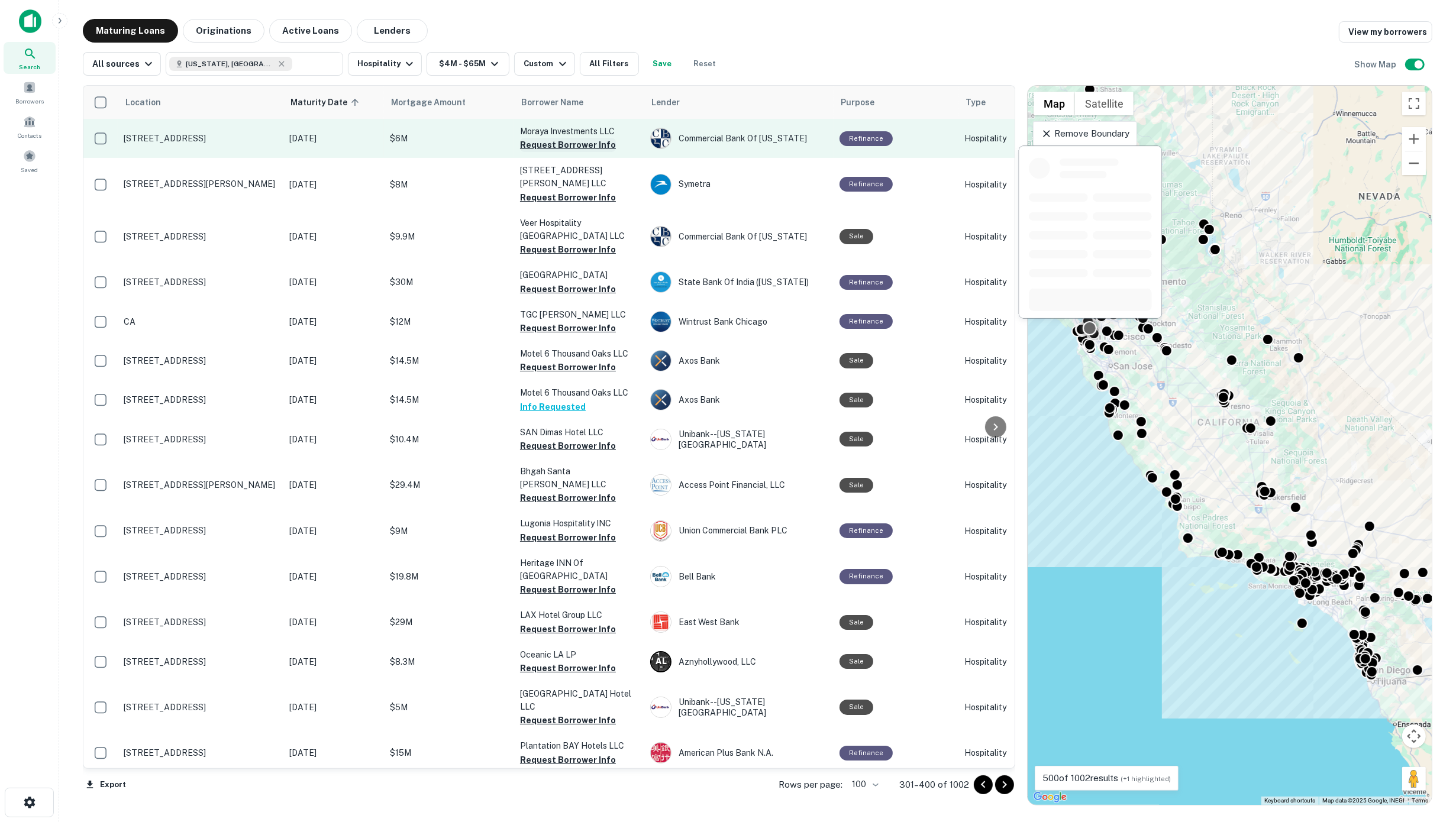
click at [548, 141] on button "Request Borrower Info" at bounding box center [568, 145] width 96 height 15
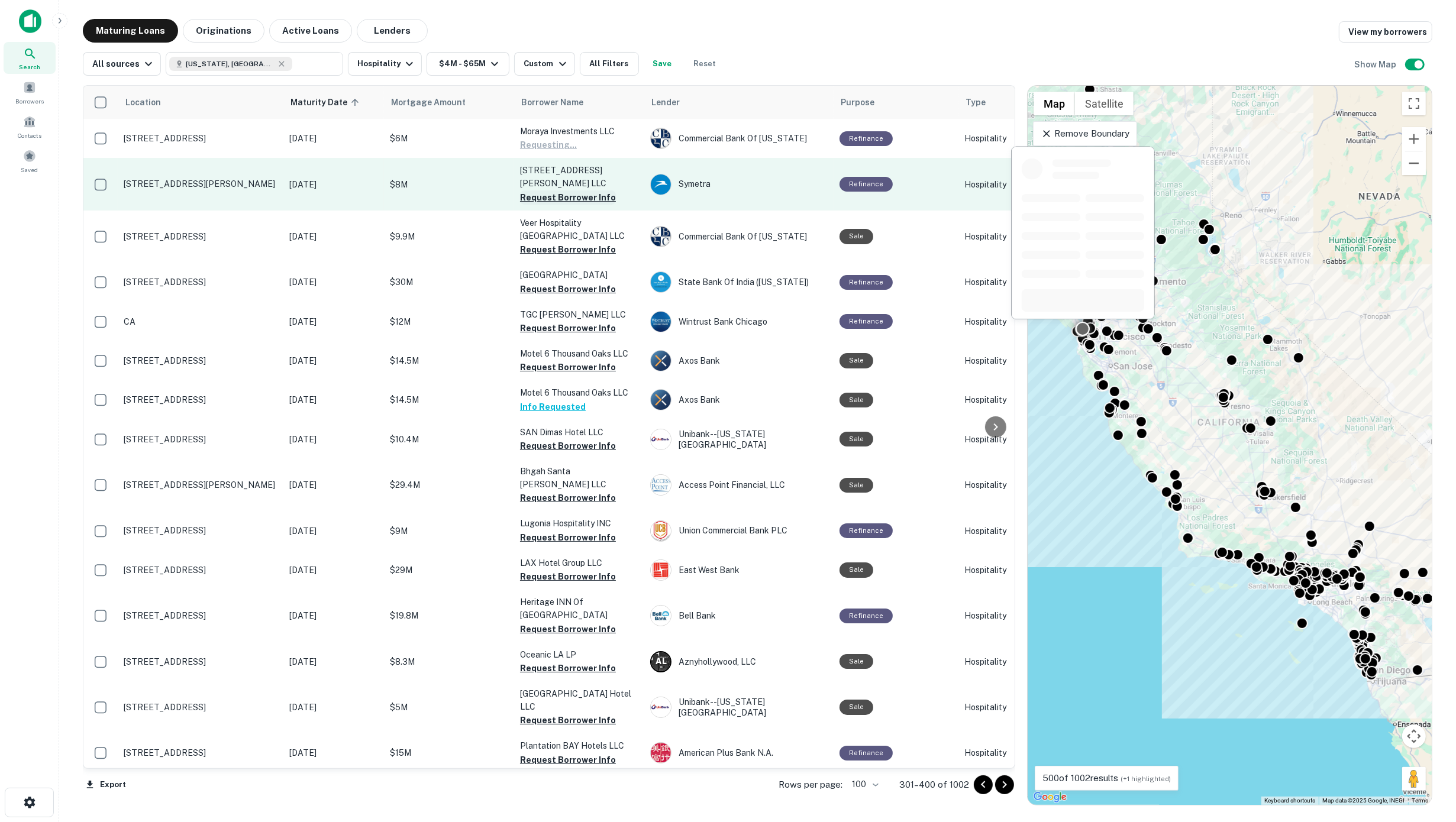
click at [559, 191] on button "Request Borrower Info" at bounding box center [568, 197] width 96 height 15
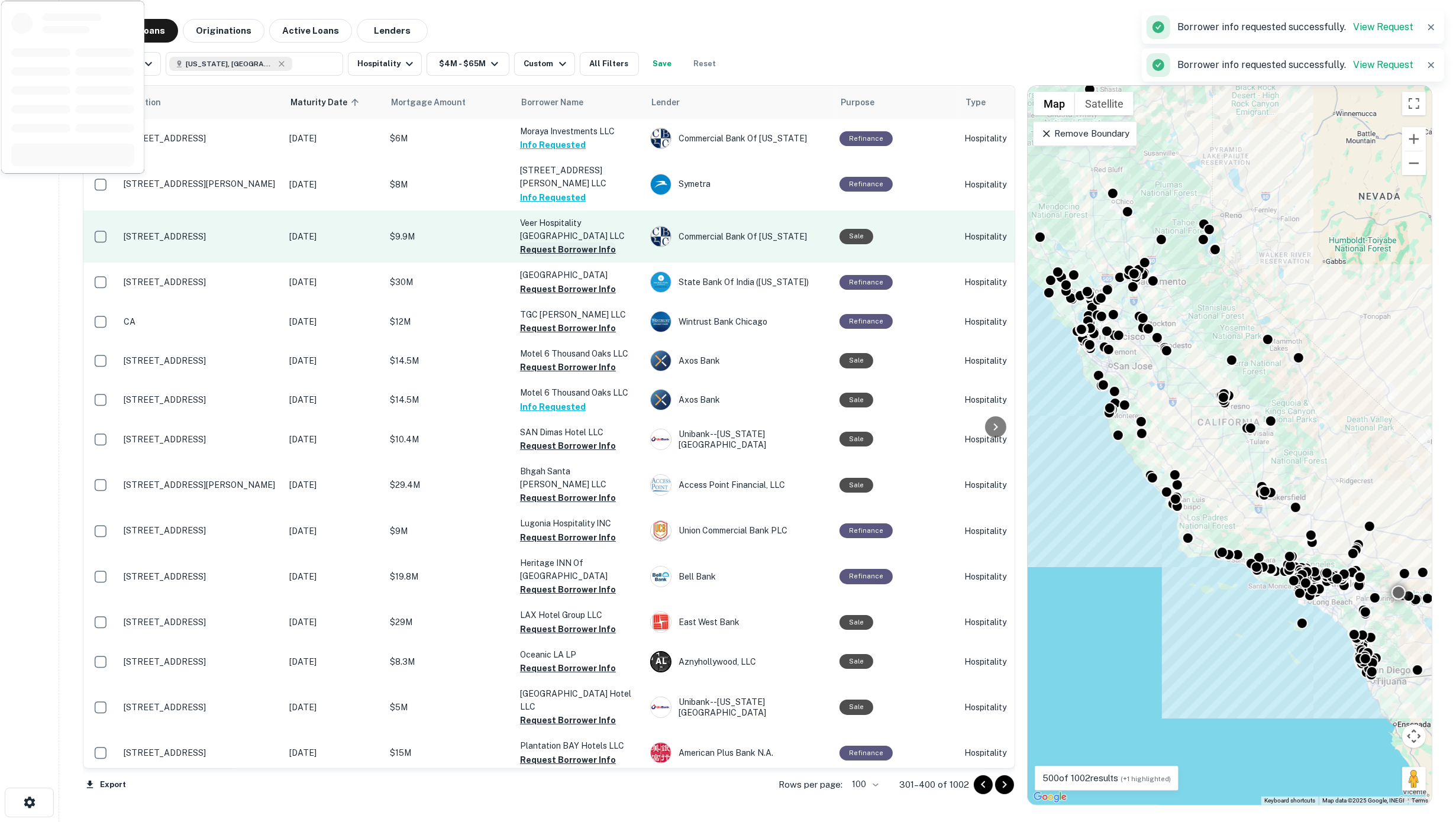
click at [564, 242] on button "Request Borrower Info" at bounding box center [568, 249] width 96 height 15
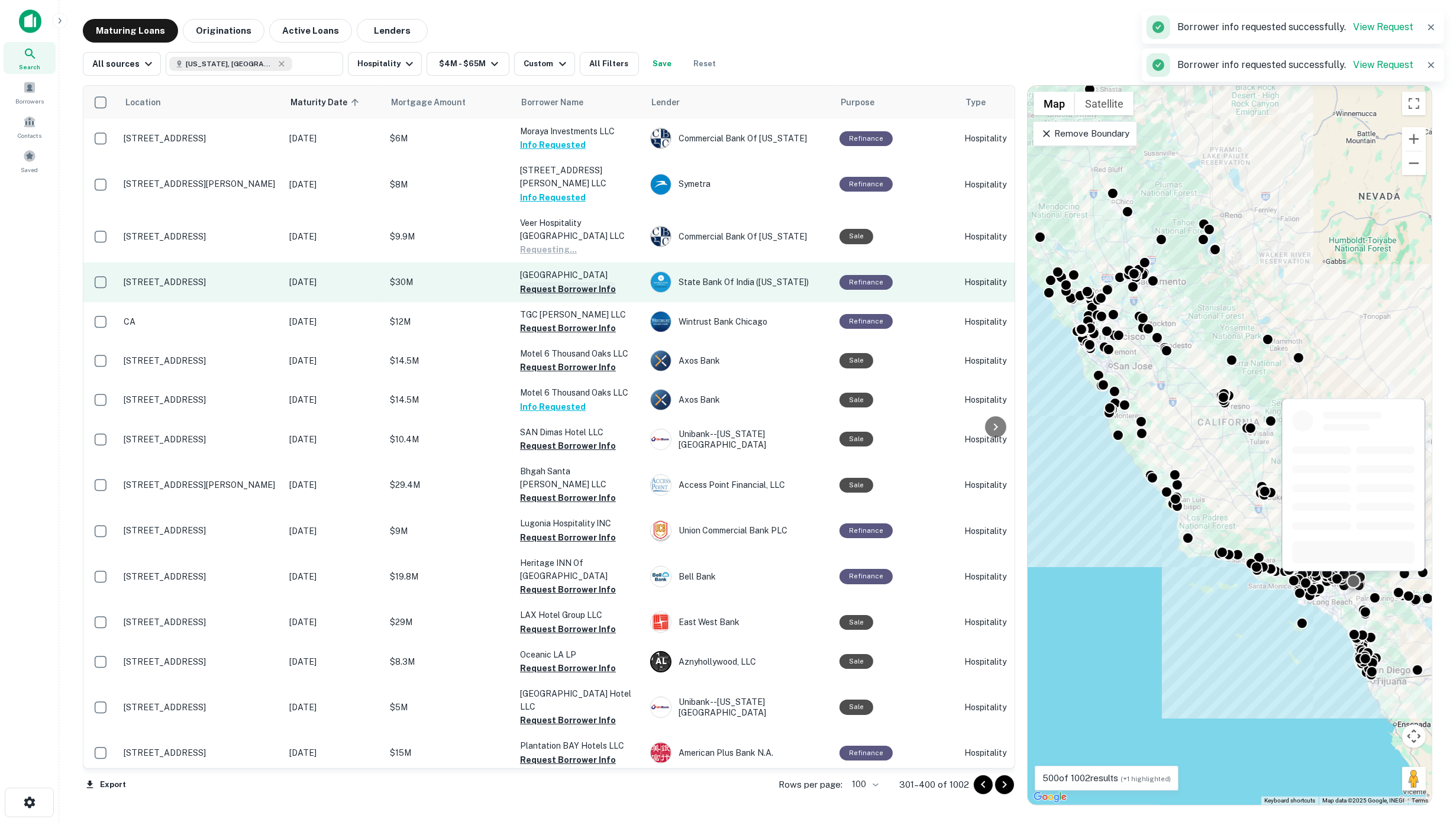
click at [558, 282] on button "Request Borrower Info" at bounding box center [568, 289] width 96 height 15
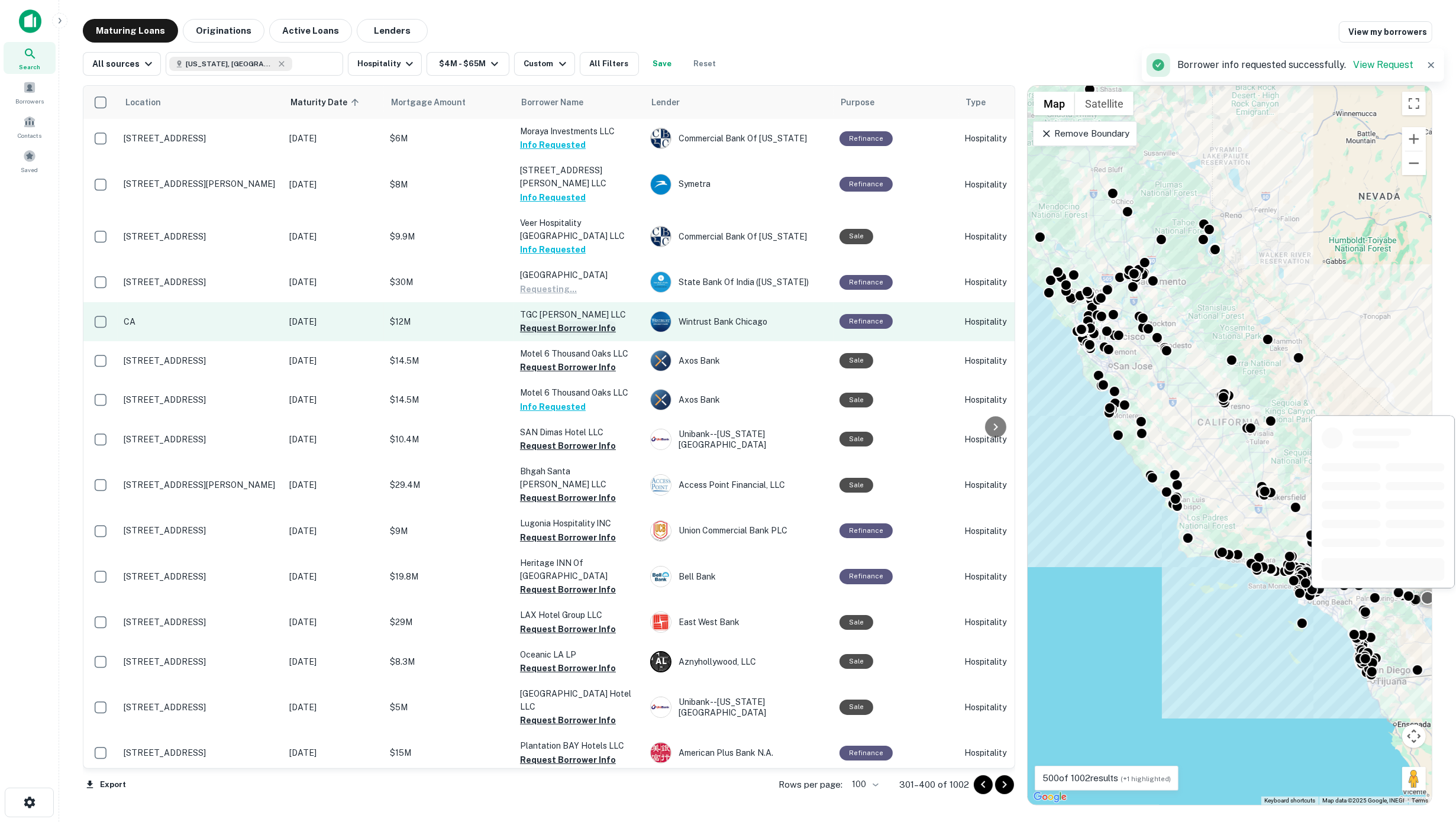
click at [557, 322] on button "Request Borrower Info" at bounding box center [568, 328] width 96 height 15
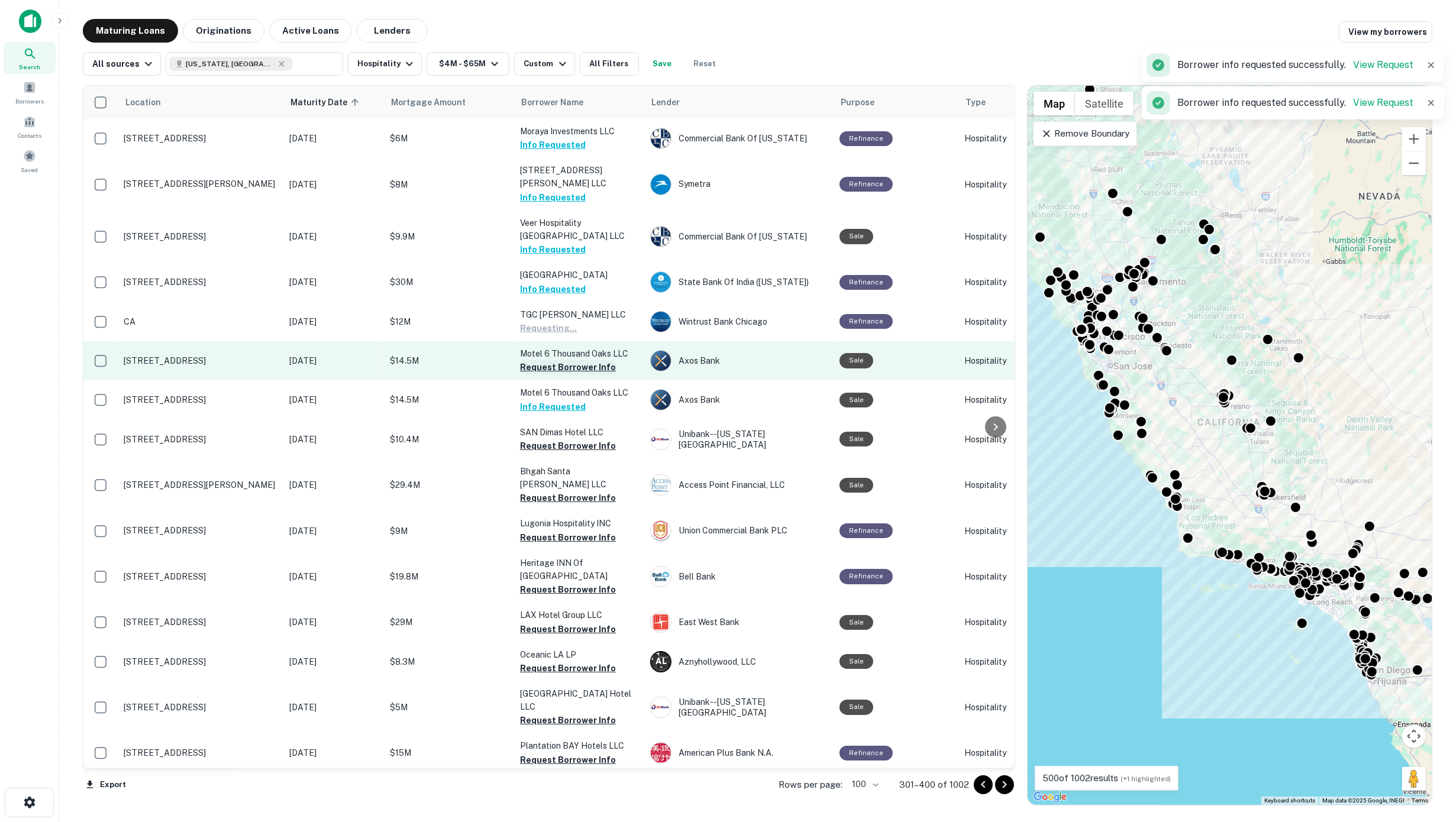
click at [565, 361] on button "Request Borrower Info" at bounding box center [568, 368] width 96 height 15
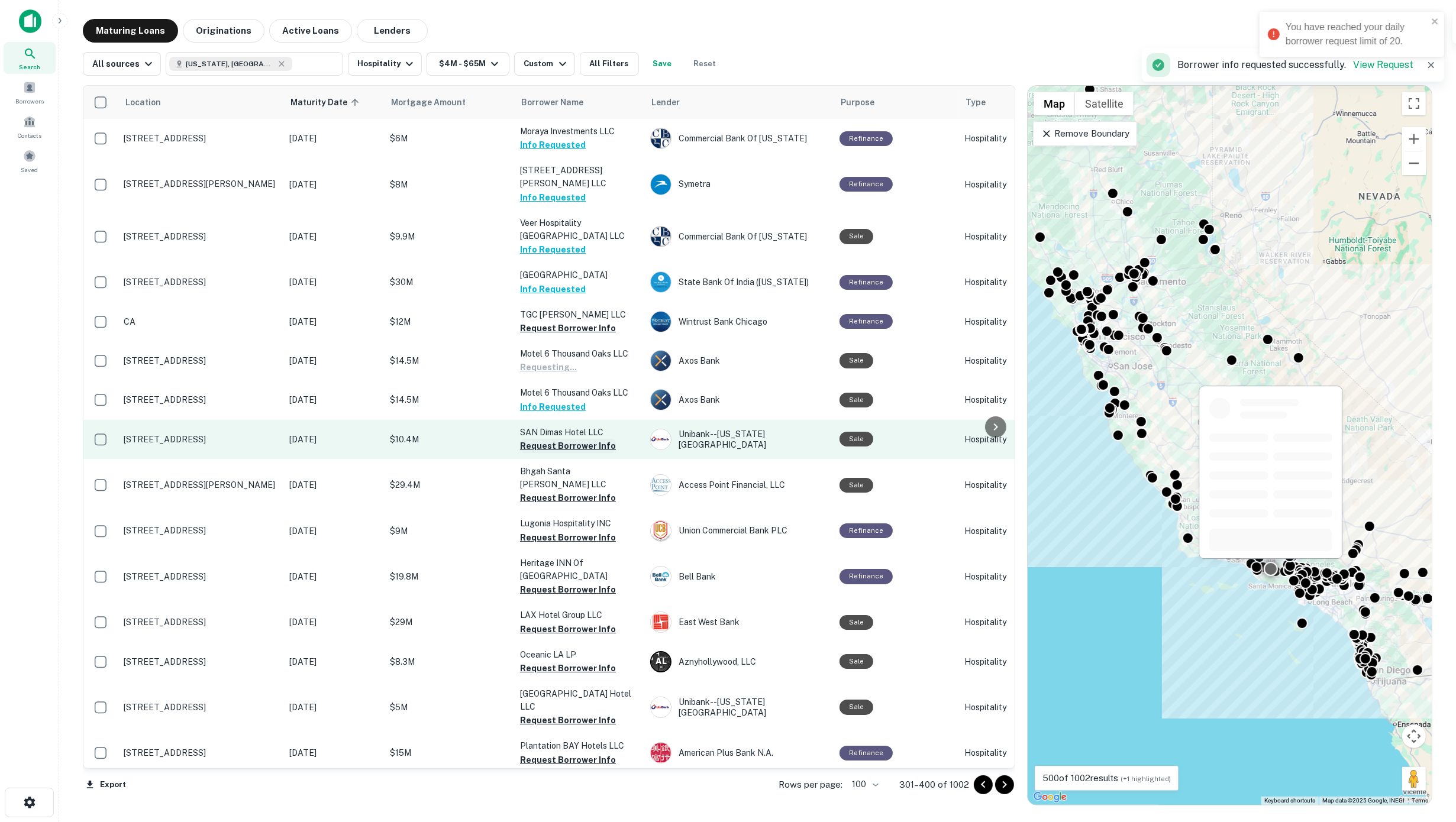
click at [569, 439] on button "Request Borrower Info" at bounding box center [568, 446] width 96 height 15
